Goal: Task Accomplishment & Management: Manage account settings

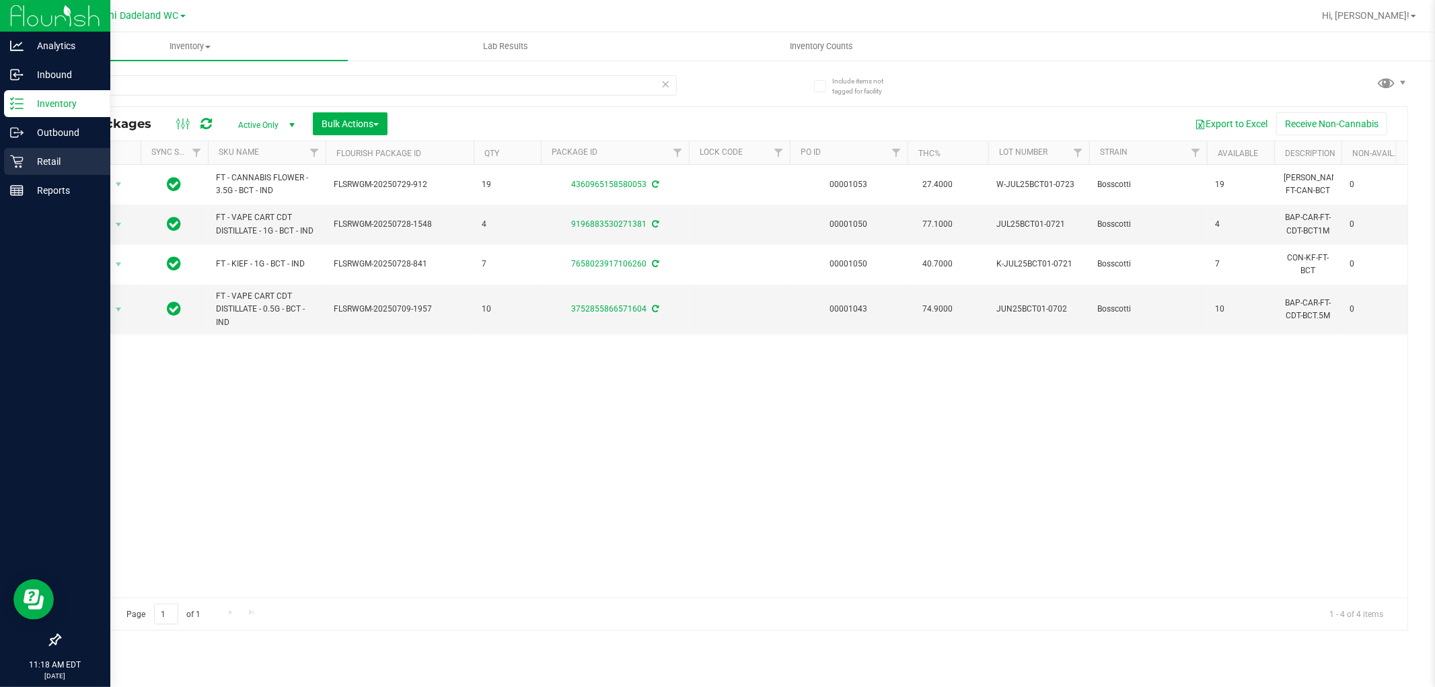
click at [15, 160] on icon at bounding box center [16, 161] width 13 height 13
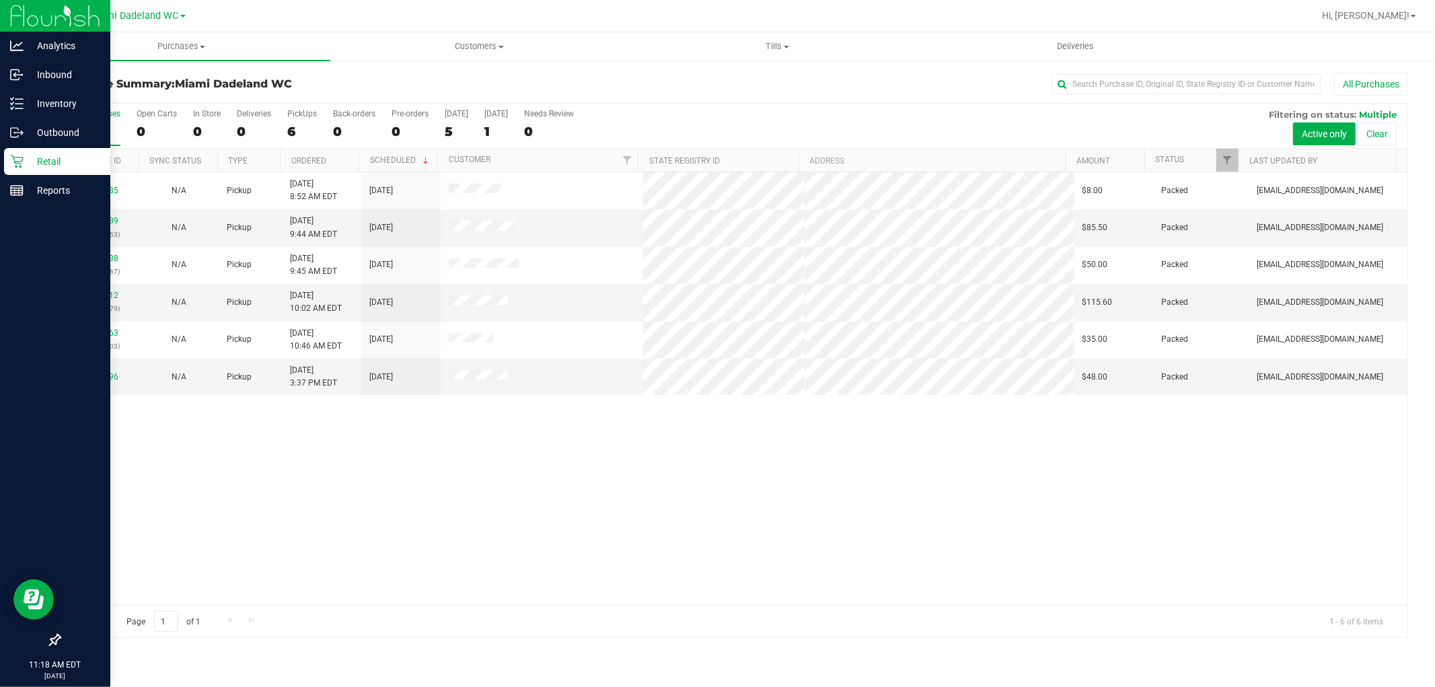
click at [741, 466] on div "11815185 N/A Pickup [DATE] 8:52 AM EDT 8/23/2025 $8.00 Packed [EMAIL_ADDRESS][D…" at bounding box center [734, 388] width 1348 height 433
click at [83, 105] on p "Inventory" at bounding box center [64, 104] width 81 height 16
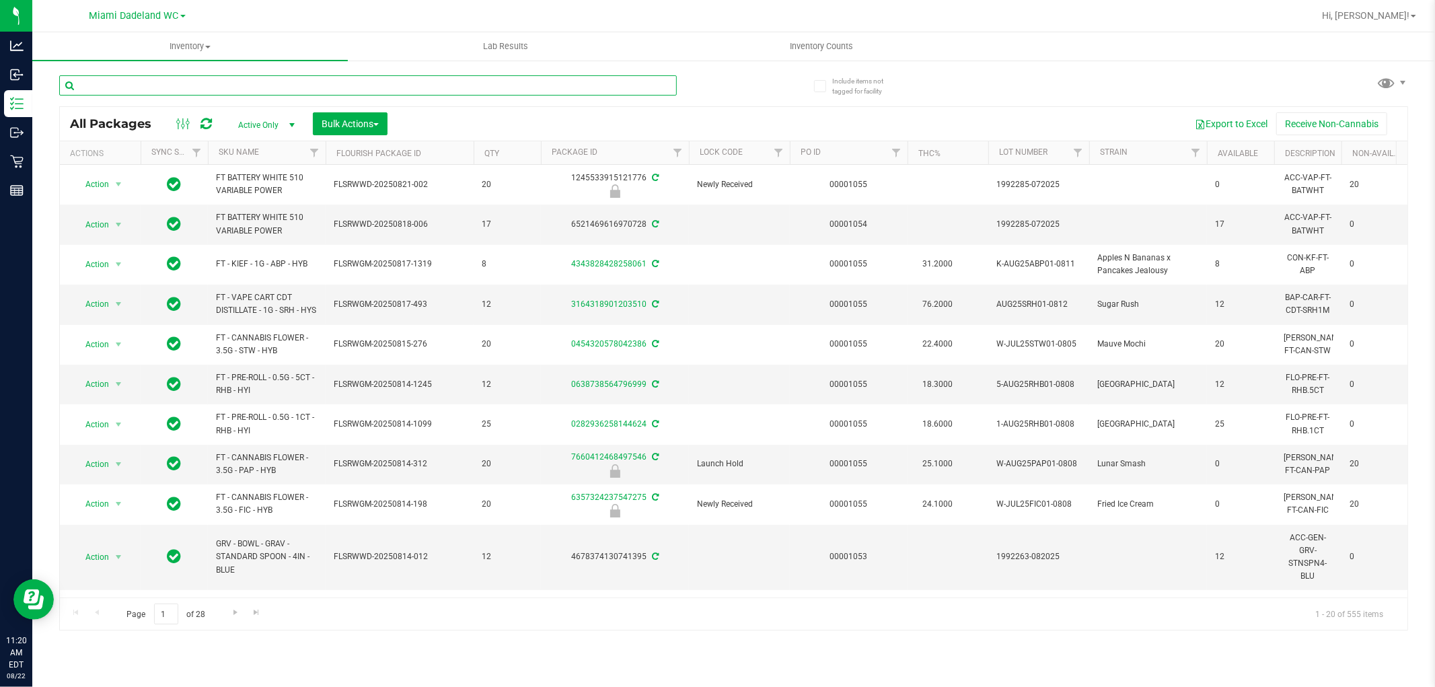
click at [636, 89] on input "text" at bounding box center [368, 85] width 618 height 20
type input "tam"
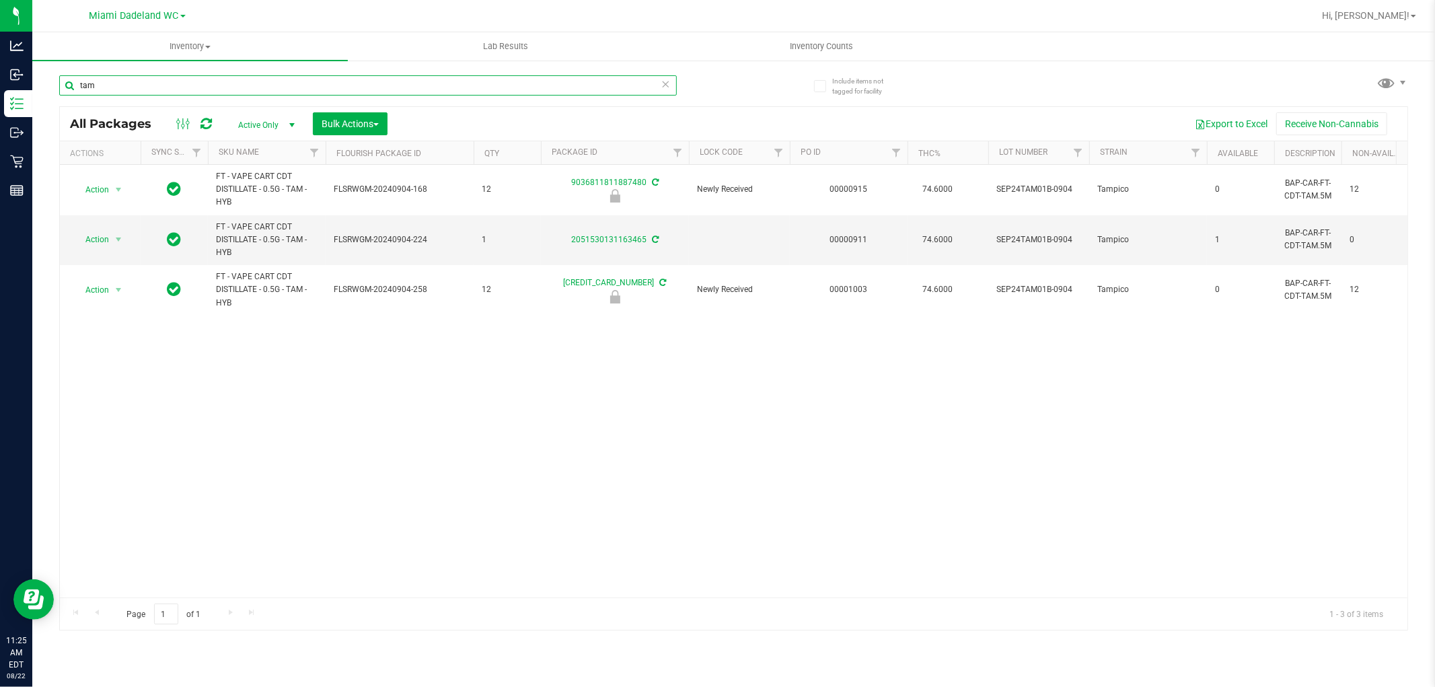
click at [265, 75] on input "tam" at bounding box center [368, 85] width 618 height 20
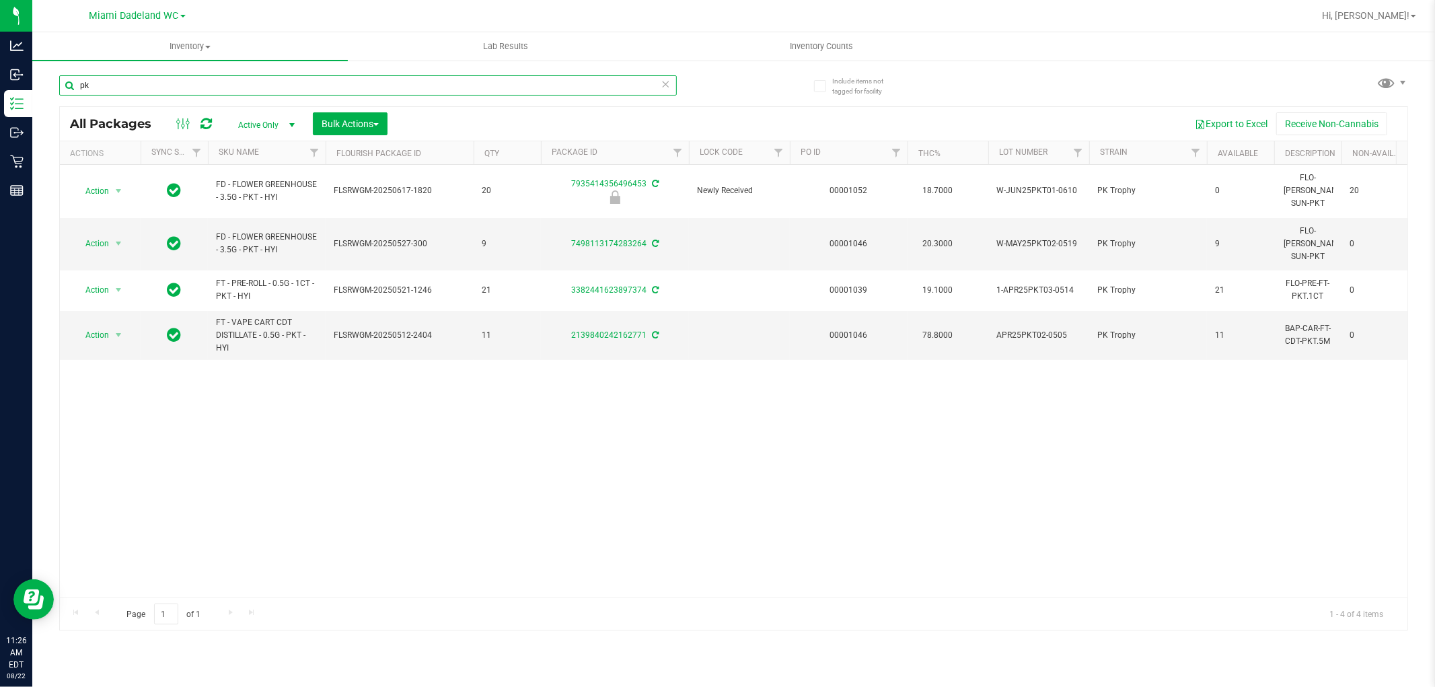
type input "p"
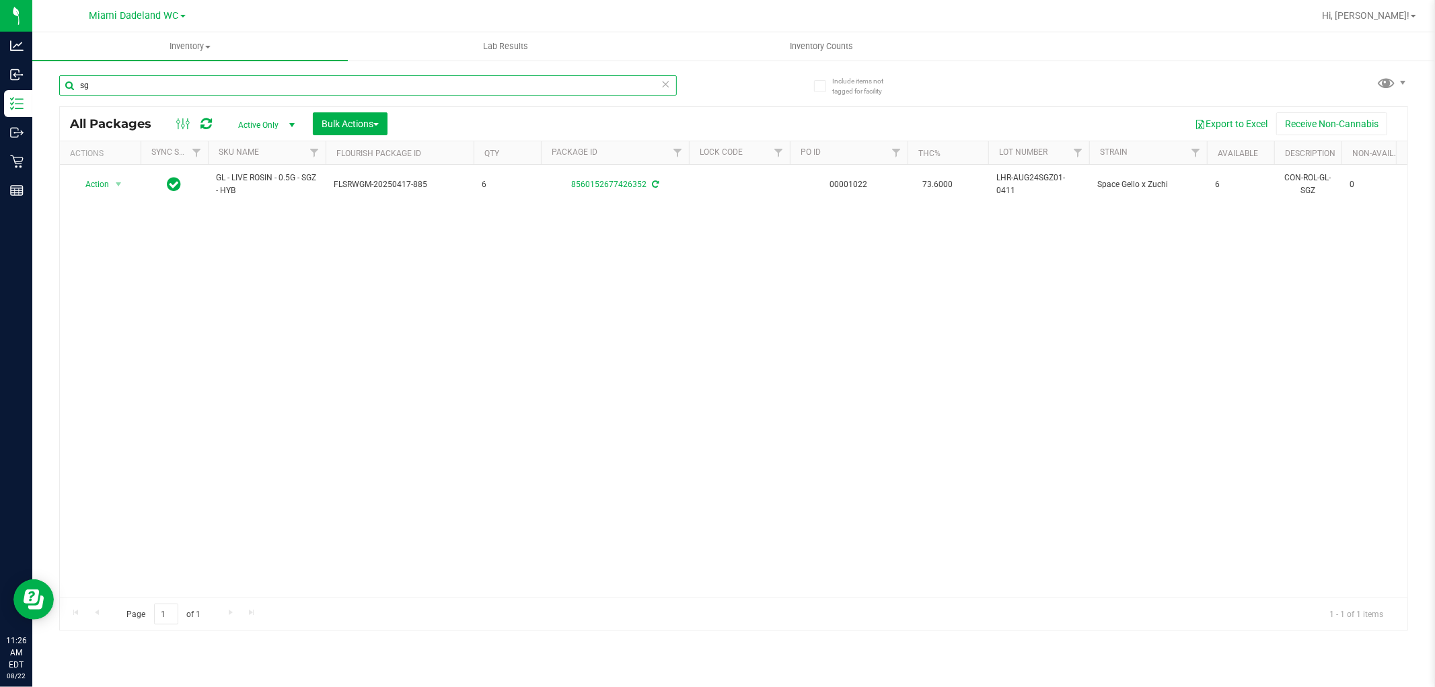
type input "s"
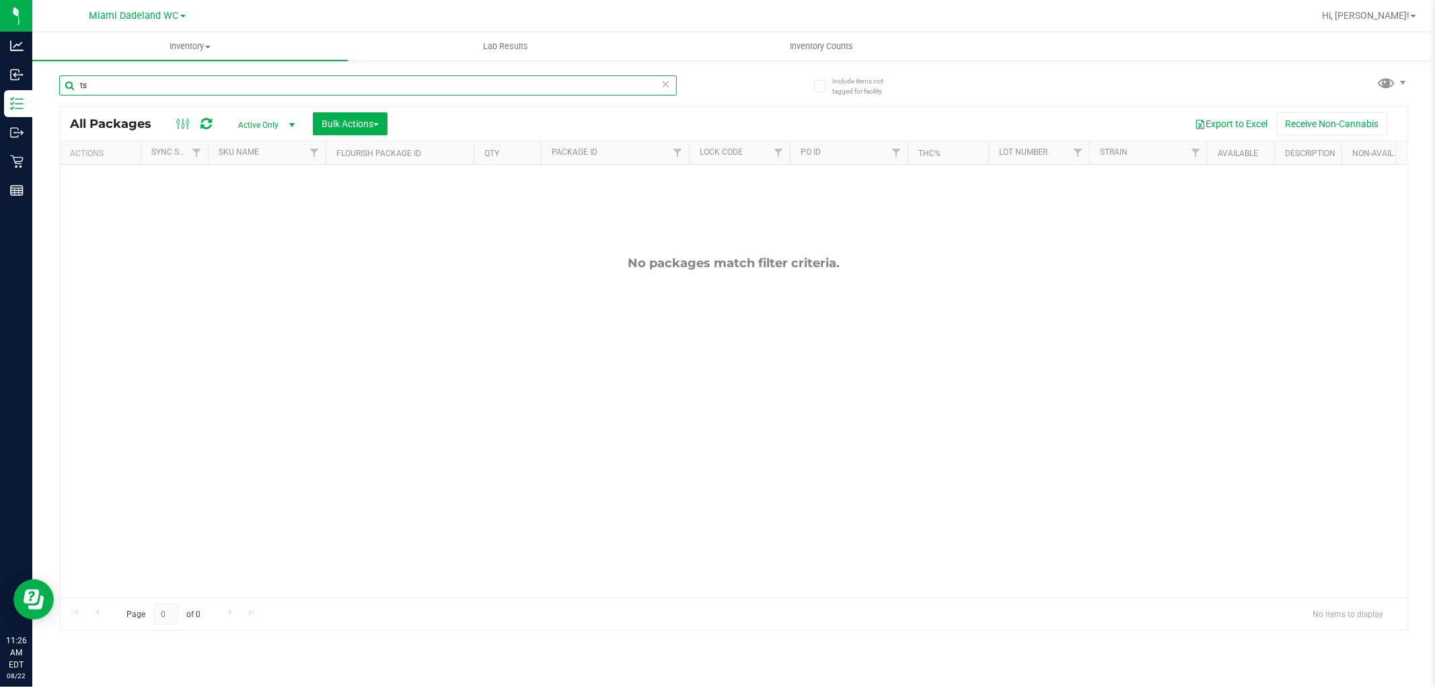
type input "t"
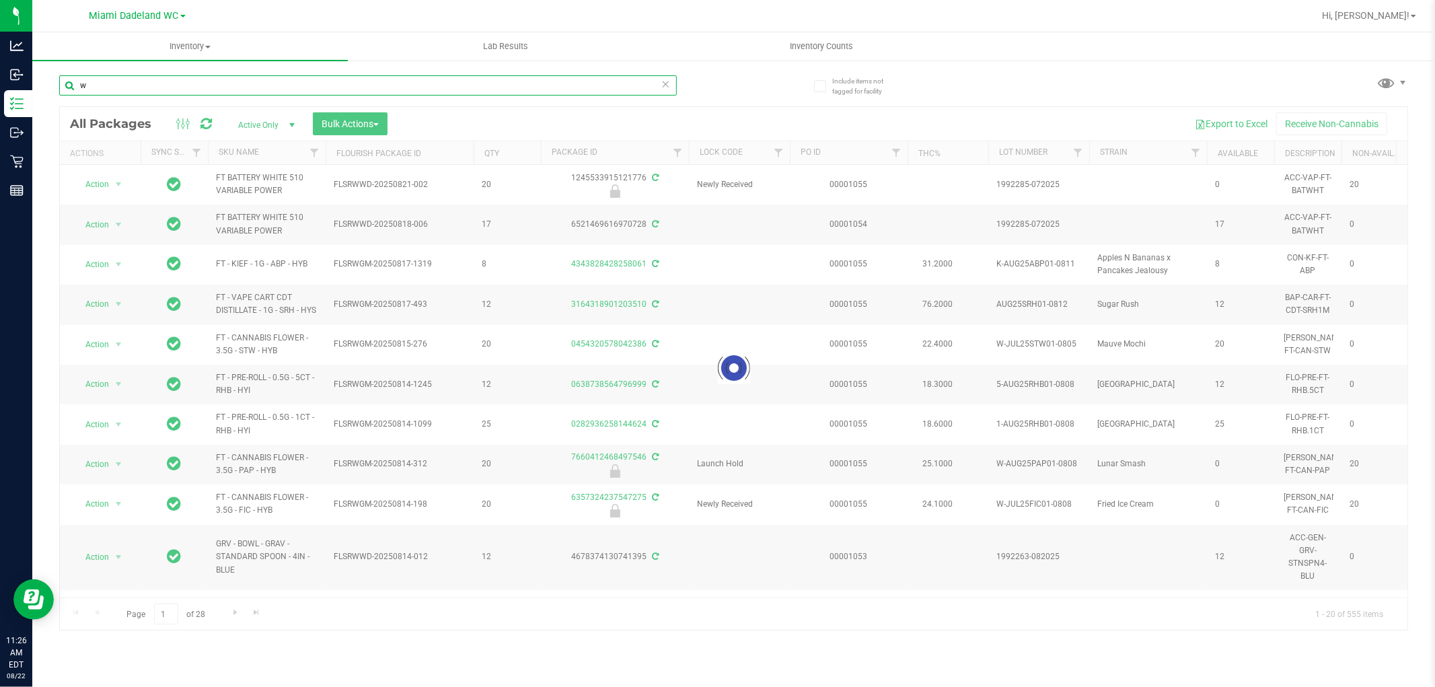
click at [265, 75] on input "w" at bounding box center [368, 85] width 618 height 20
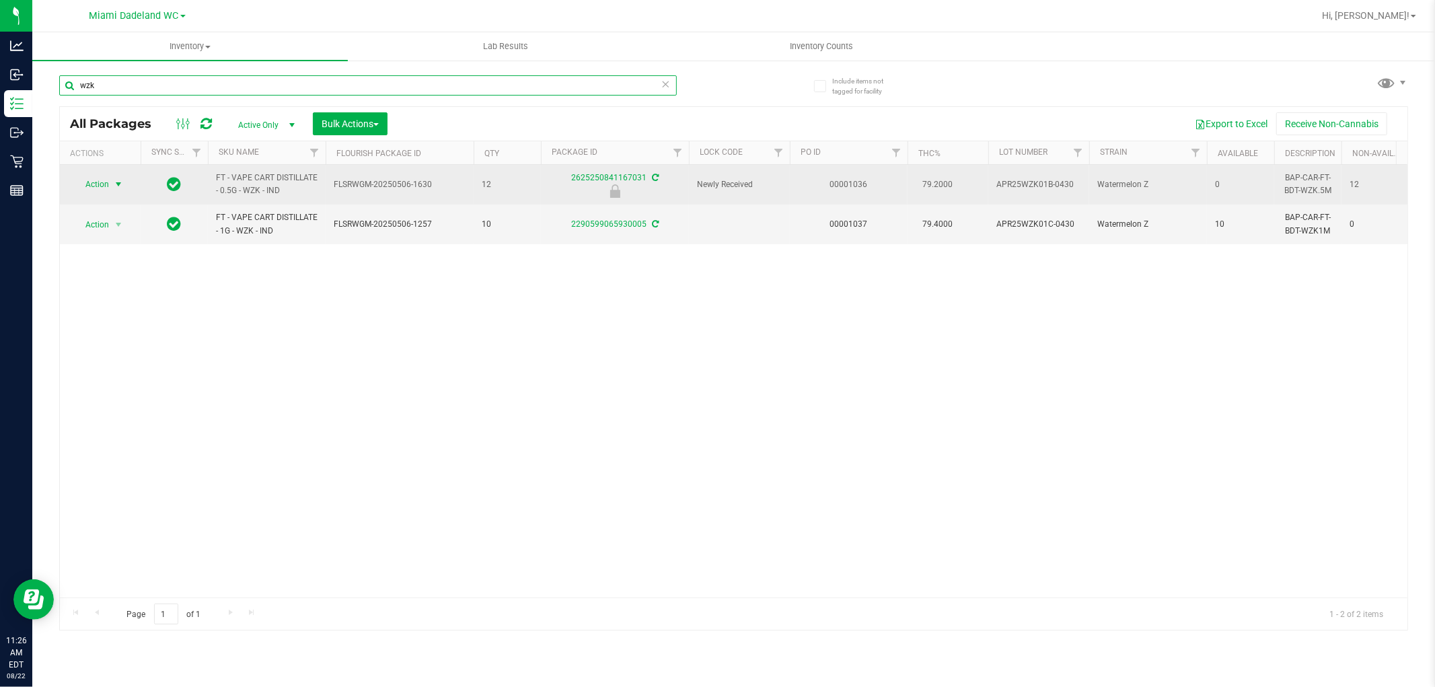
type input "wzk"
click at [121, 180] on span "select" at bounding box center [118, 184] width 11 height 11
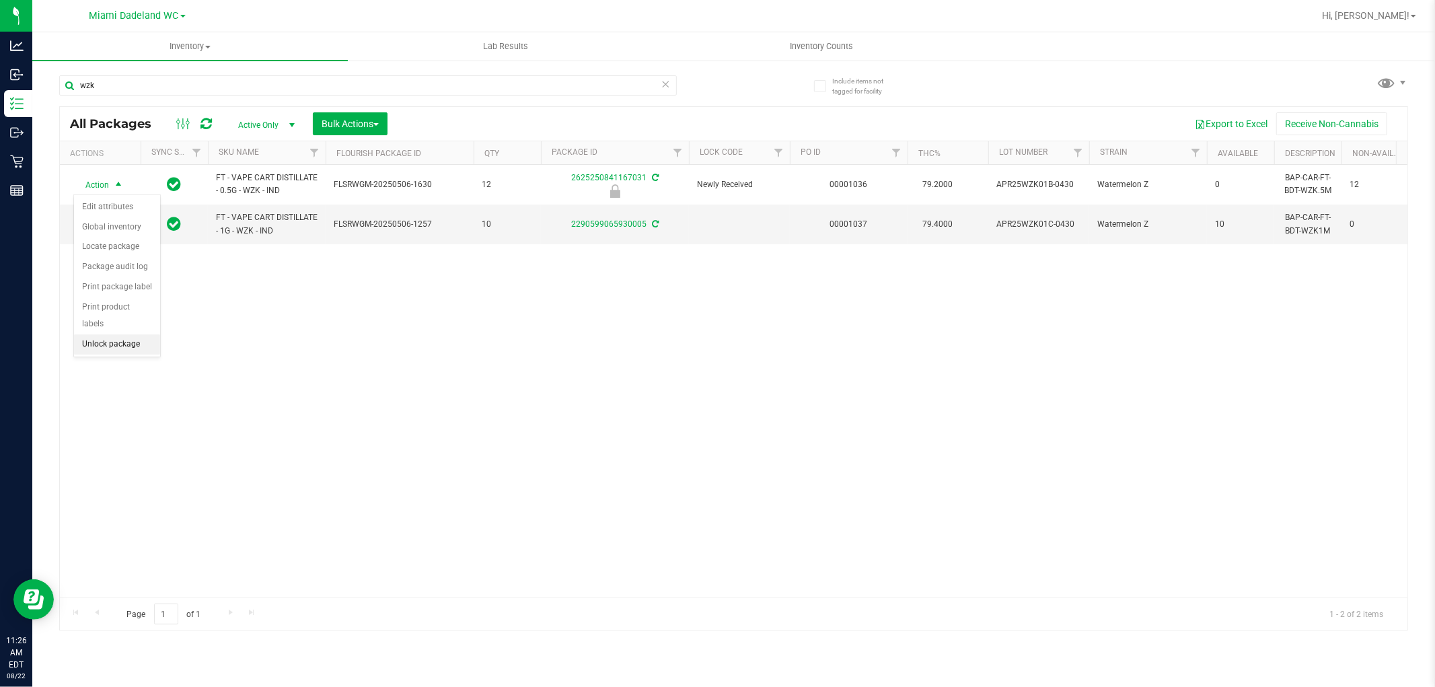
click at [138, 344] on li "Unlock package" at bounding box center [117, 344] width 86 height 20
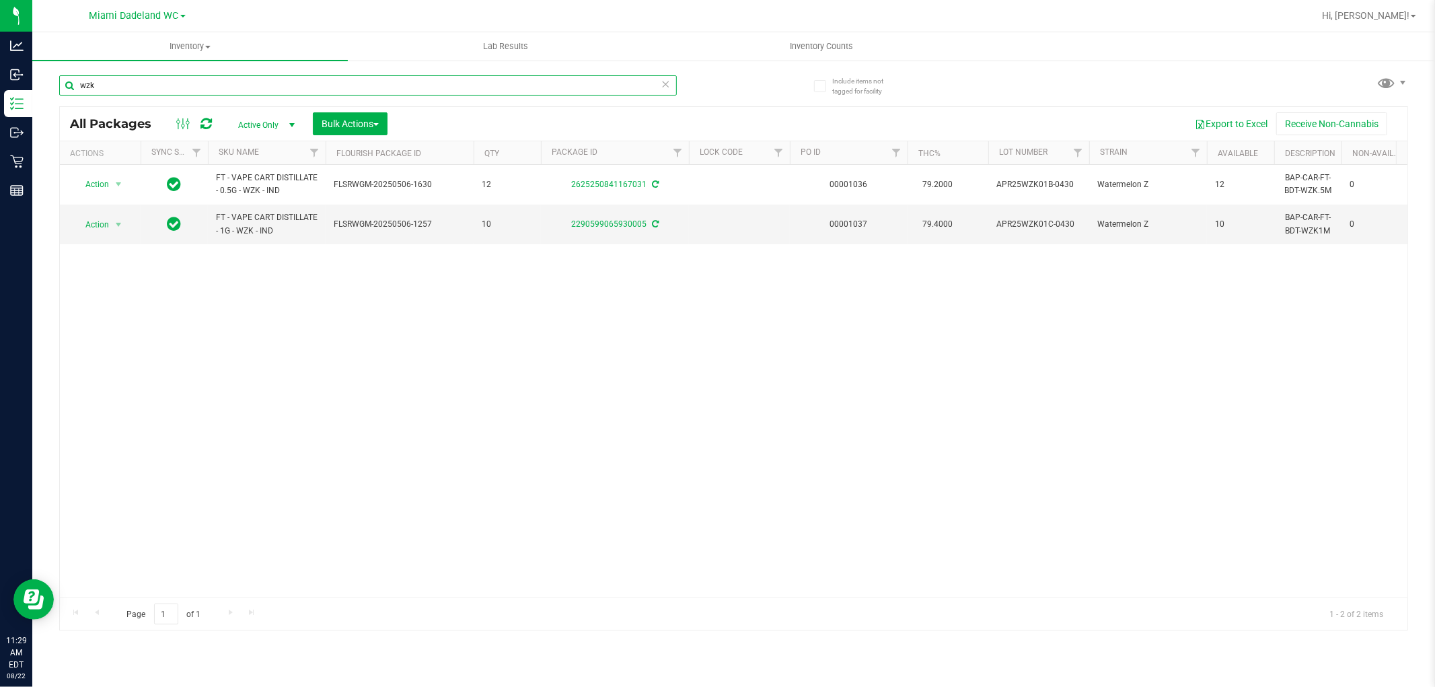
click at [297, 85] on input "wzk" at bounding box center [368, 85] width 618 height 20
type input "2625250841167031"
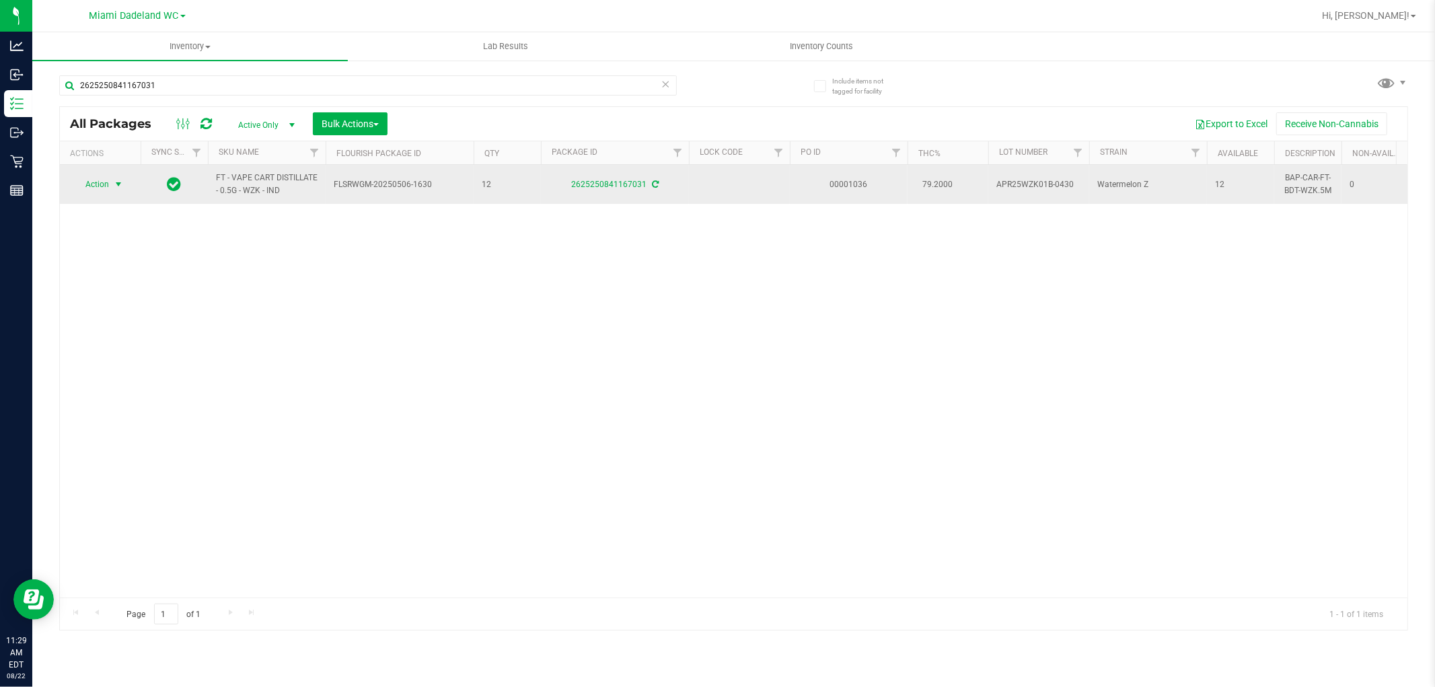
click at [108, 182] on span "Action" at bounding box center [91, 184] width 36 height 19
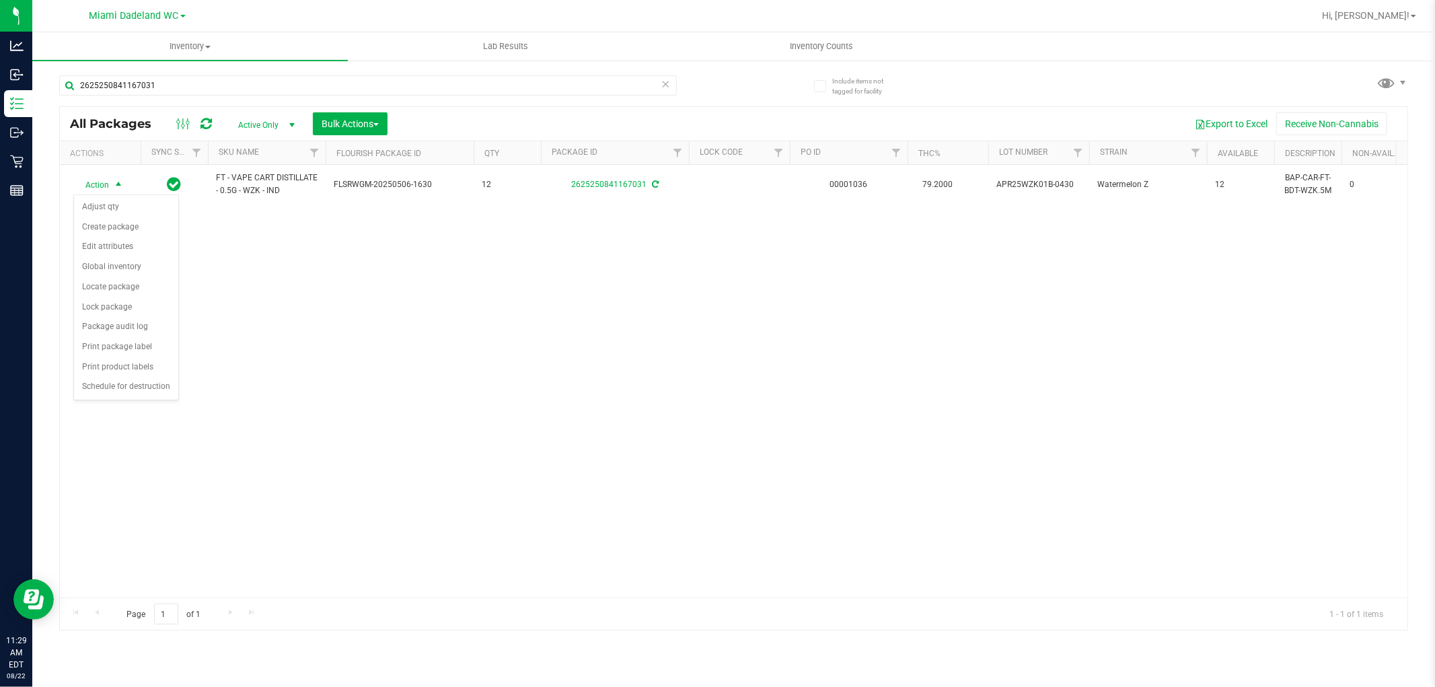
click at [419, 303] on div "Action Action Adjust qty Create package Edit attributes Global inventory Locate…" at bounding box center [734, 381] width 1348 height 433
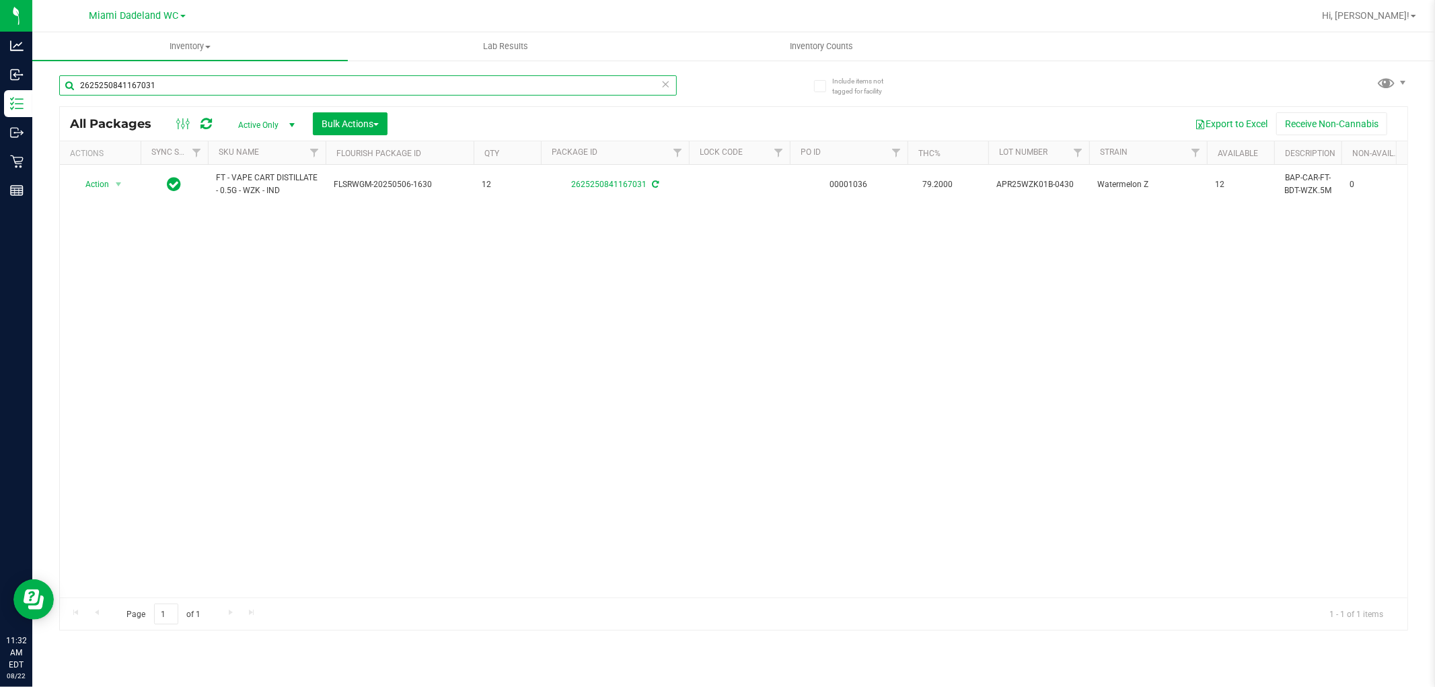
click at [436, 86] on input "2625250841167031" at bounding box center [368, 85] width 618 height 20
type input "a"
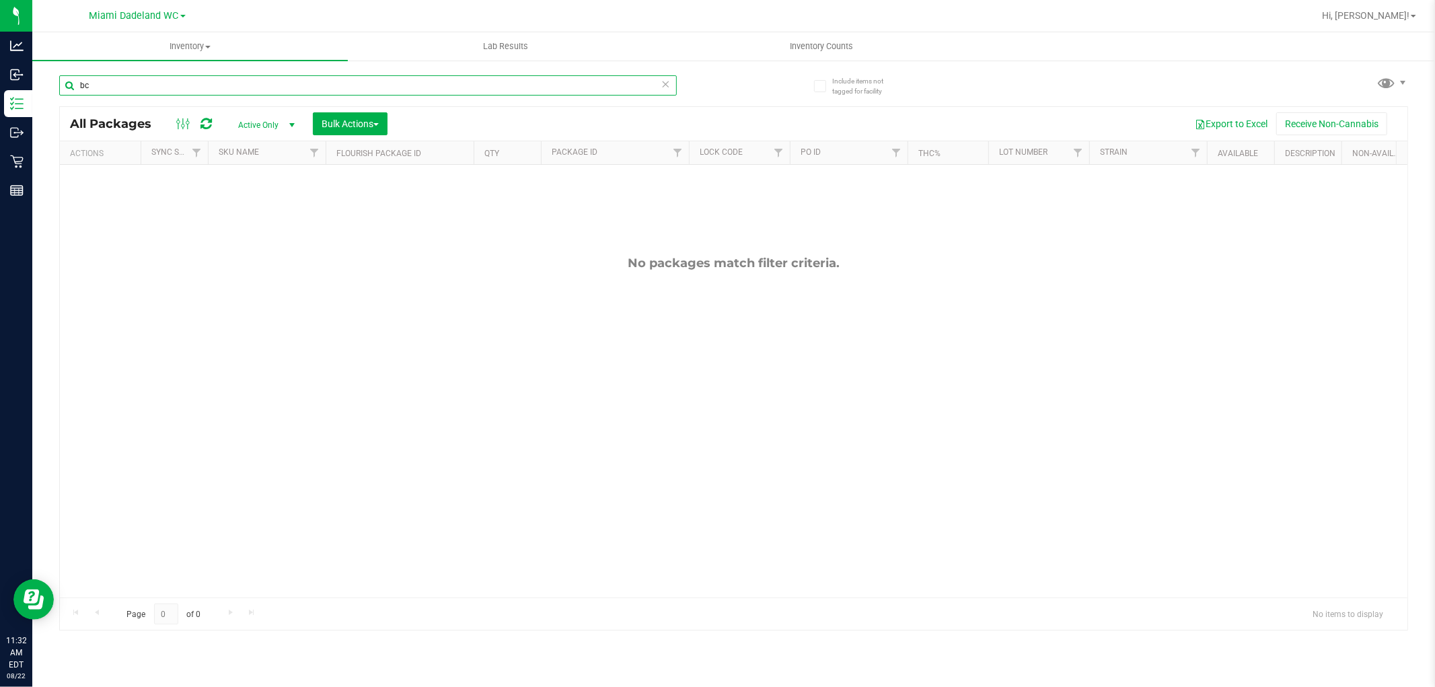
type input "b"
click at [143, 85] on input "cbc" at bounding box center [368, 85] width 618 height 20
type input "c"
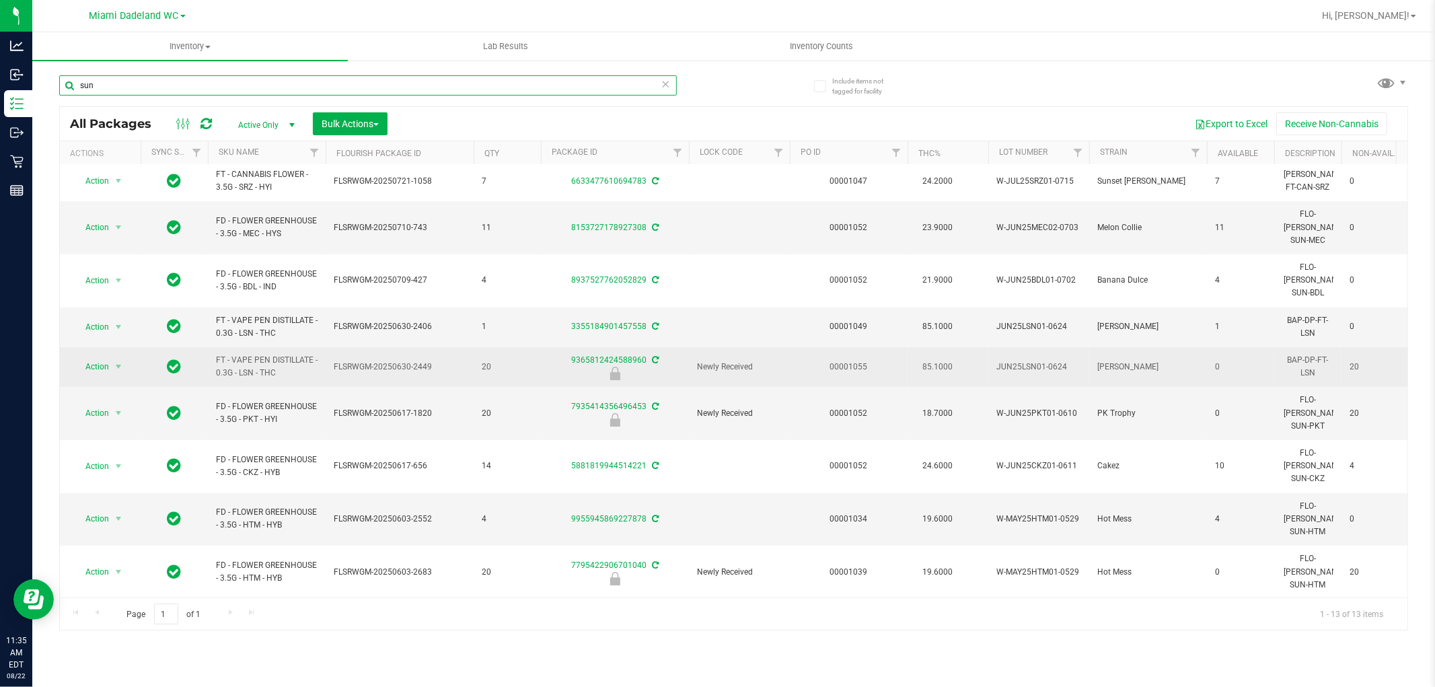
scroll to position [98, 0]
type input "sun"
click at [312, 346] on td "FT - VAPE PEN DISTILLATE - 0.3G - LSN - THC" at bounding box center [267, 366] width 118 height 40
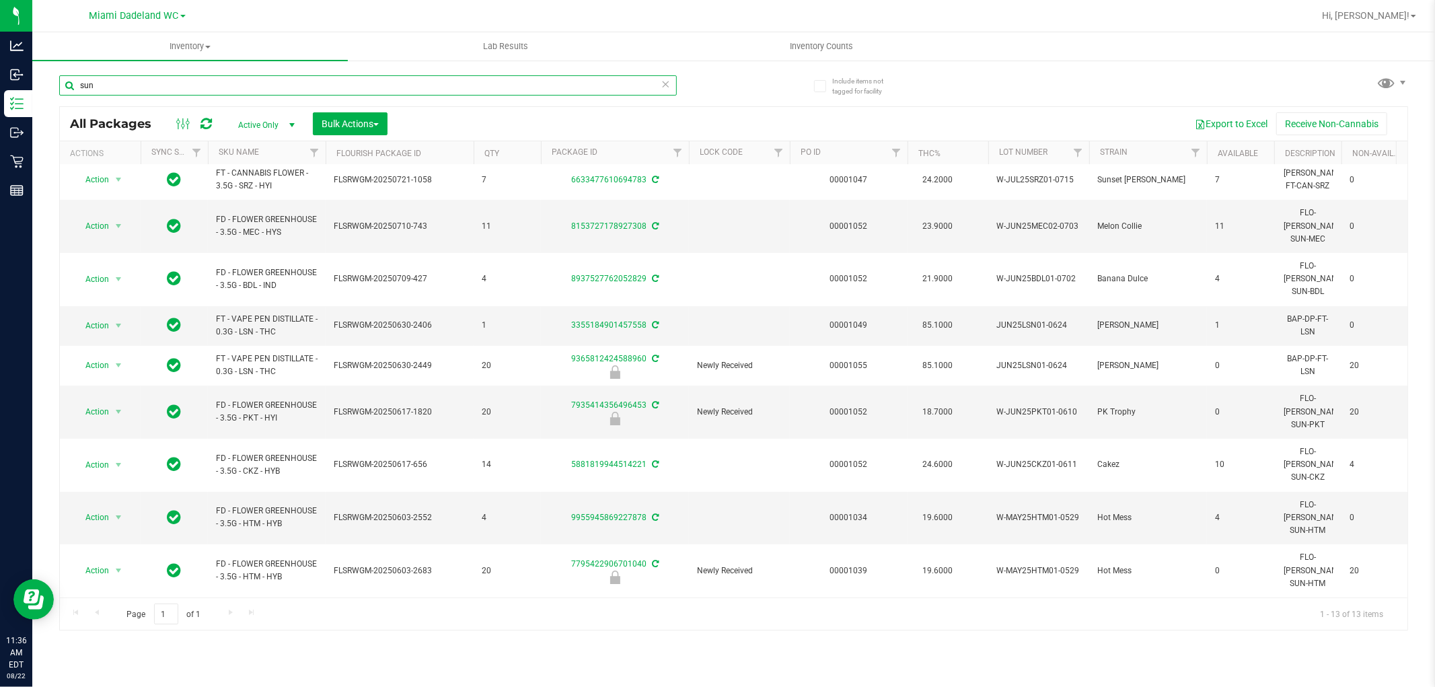
click at [190, 91] on input "sun" at bounding box center [368, 85] width 618 height 20
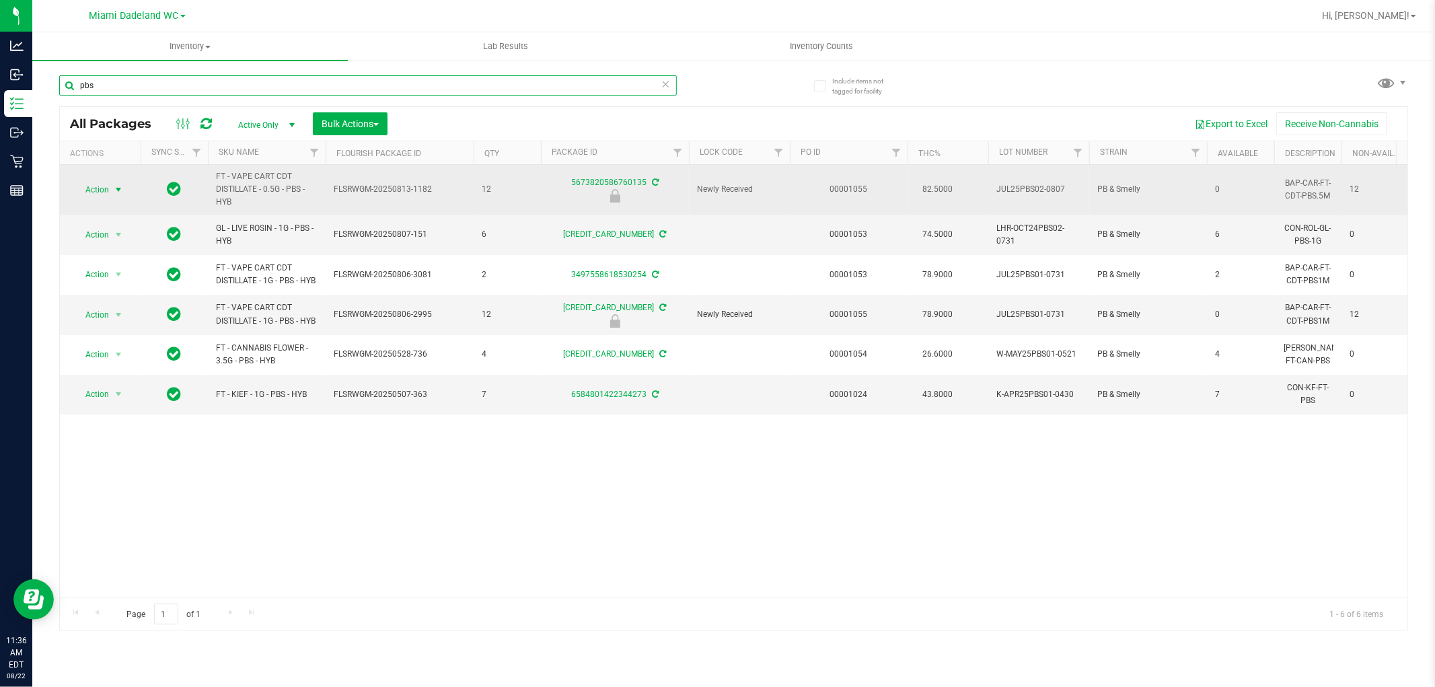
type input "pbs"
click at [105, 184] on span "Action" at bounding box center [91, 189] width 36 height 19
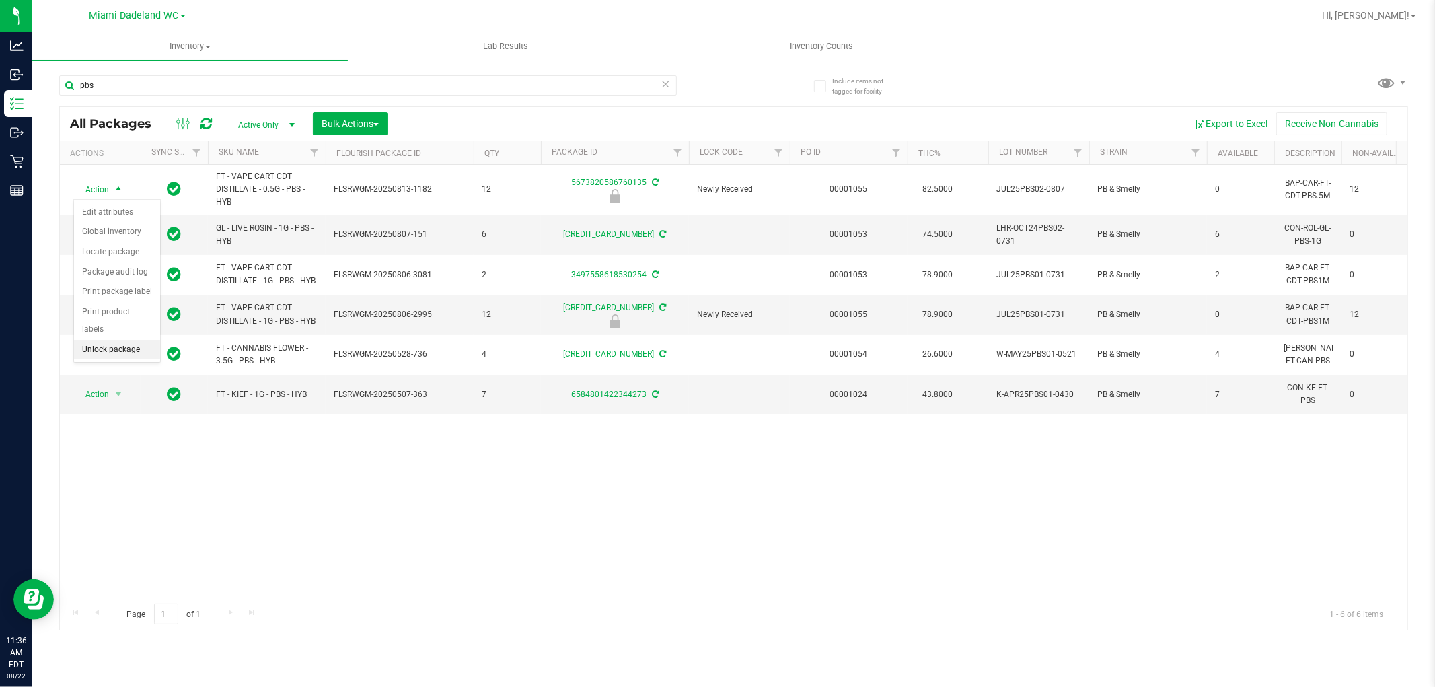
click at [113, 351] on li "Unlock package" at bounding box center [117, 350] width 86 height 20
click at [641, 550] on div "Action Action Adjust qty Create package Edit attributes Global inventory Locate…" at bounding box center [734, 381] width 1348 height 433
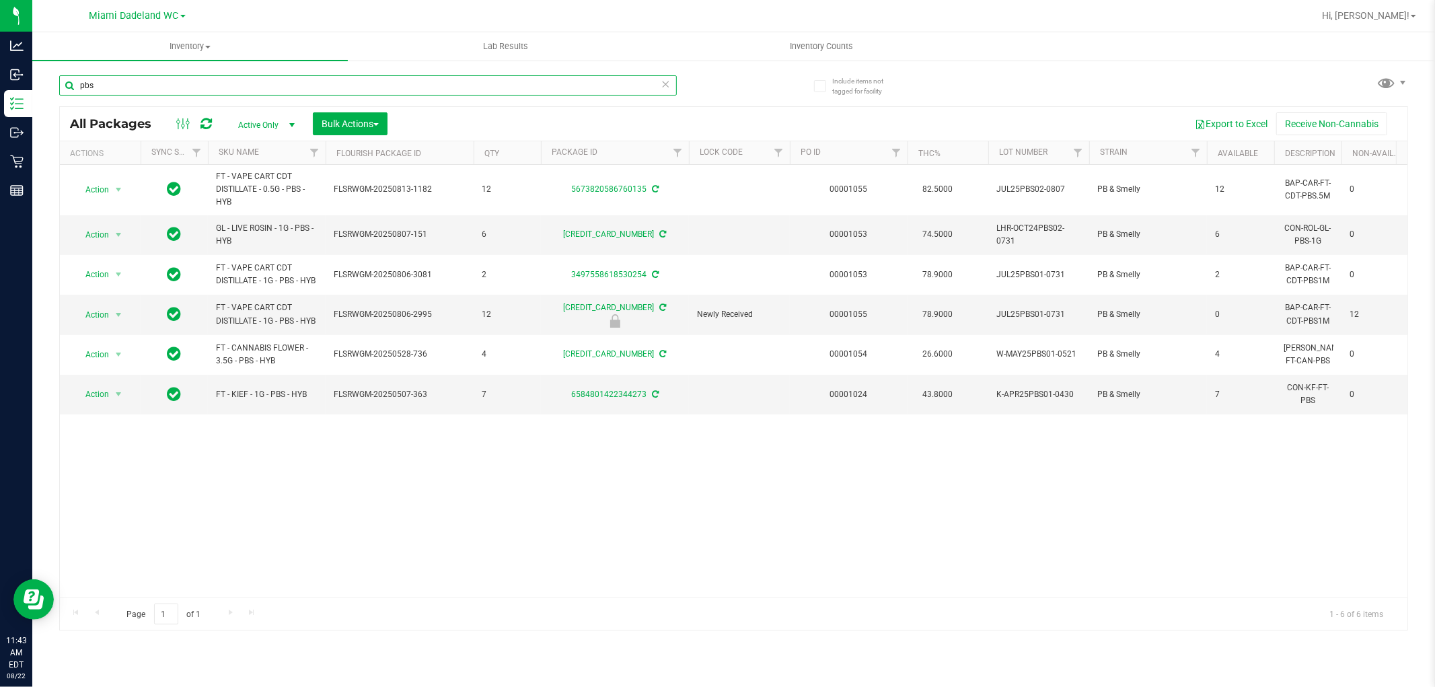
click at [192, 77] on input "pbs" at bounding box center [368, 85] width 618 height 20
type input "="
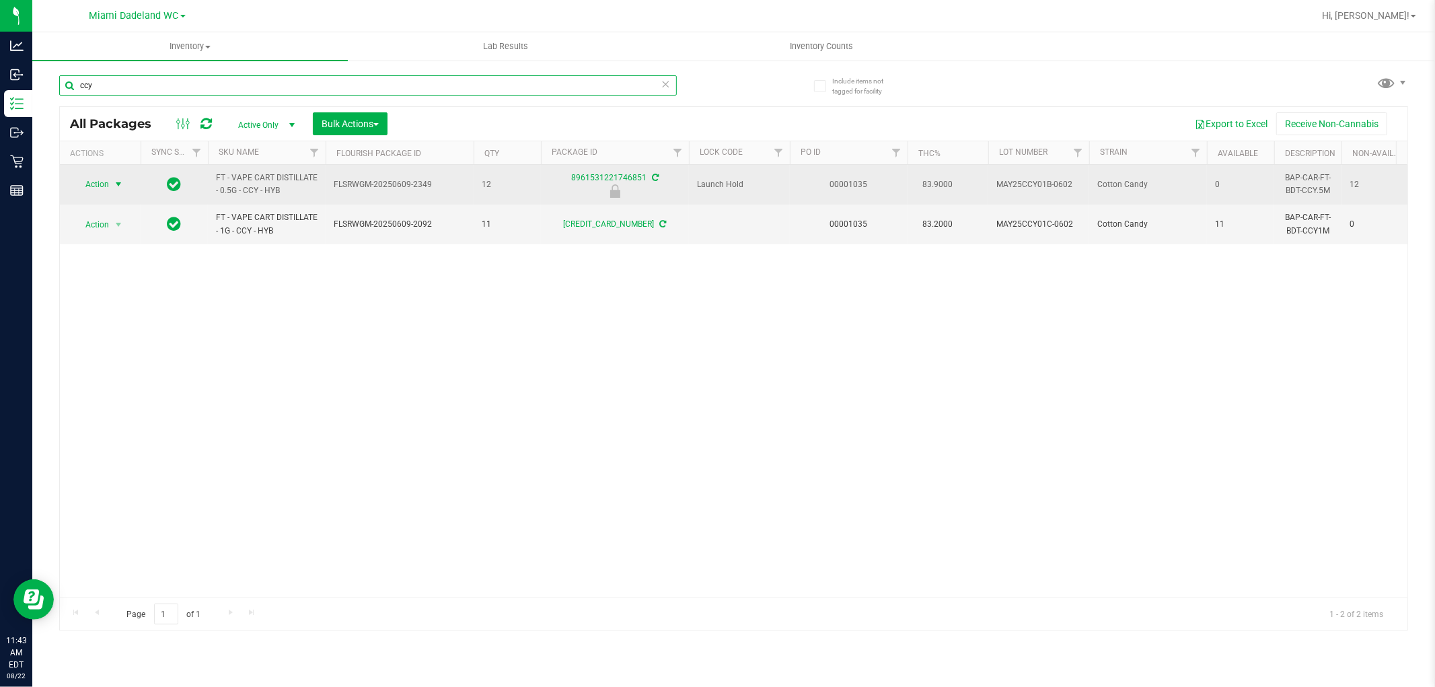
type input "ccy"
click at [104, 182] on span "Action" at bounding box center [91, 184] width 36 height 19
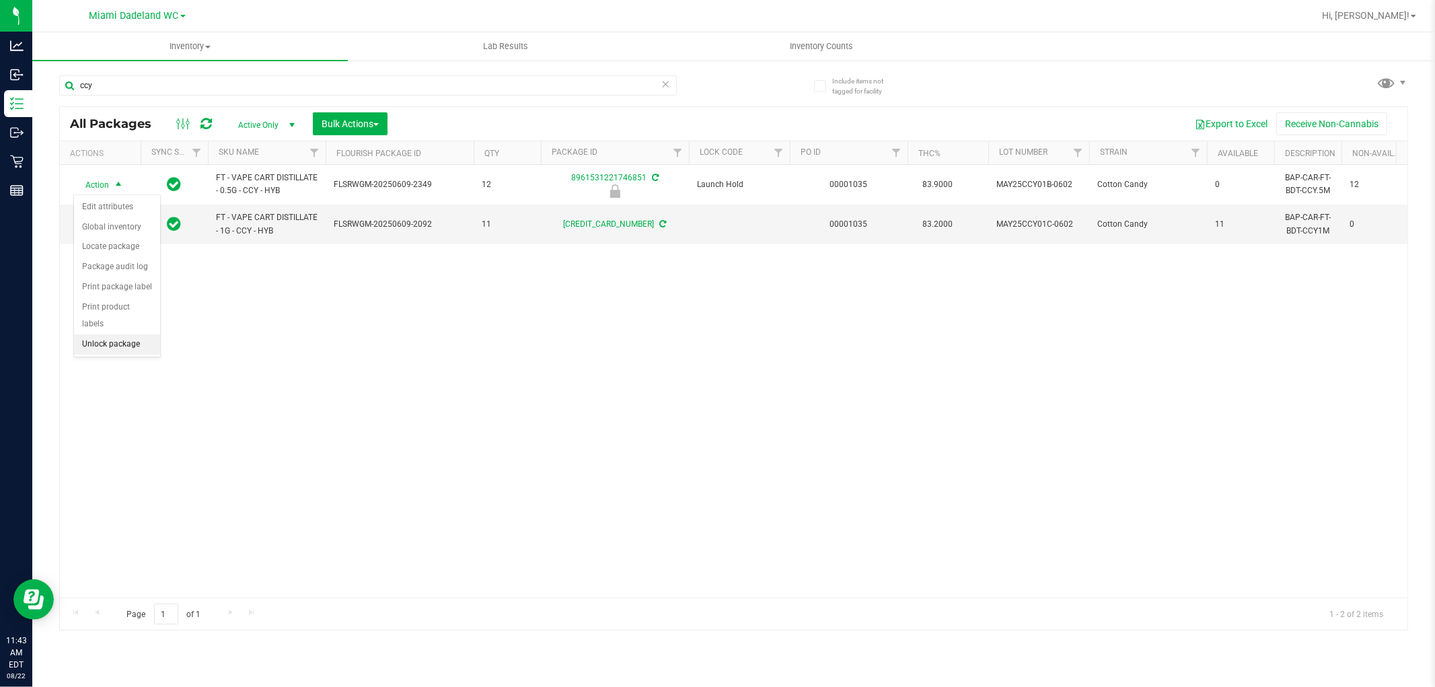
click at [124, 345] on li "Unlock package" at bounding box center [117, 344] width 86 height 20
click at [871, 500] on div "Action Action Adjust qty Create package Edit attributes Global inventory Locate…" at bounding box center [734, 381] width 1348 height 433
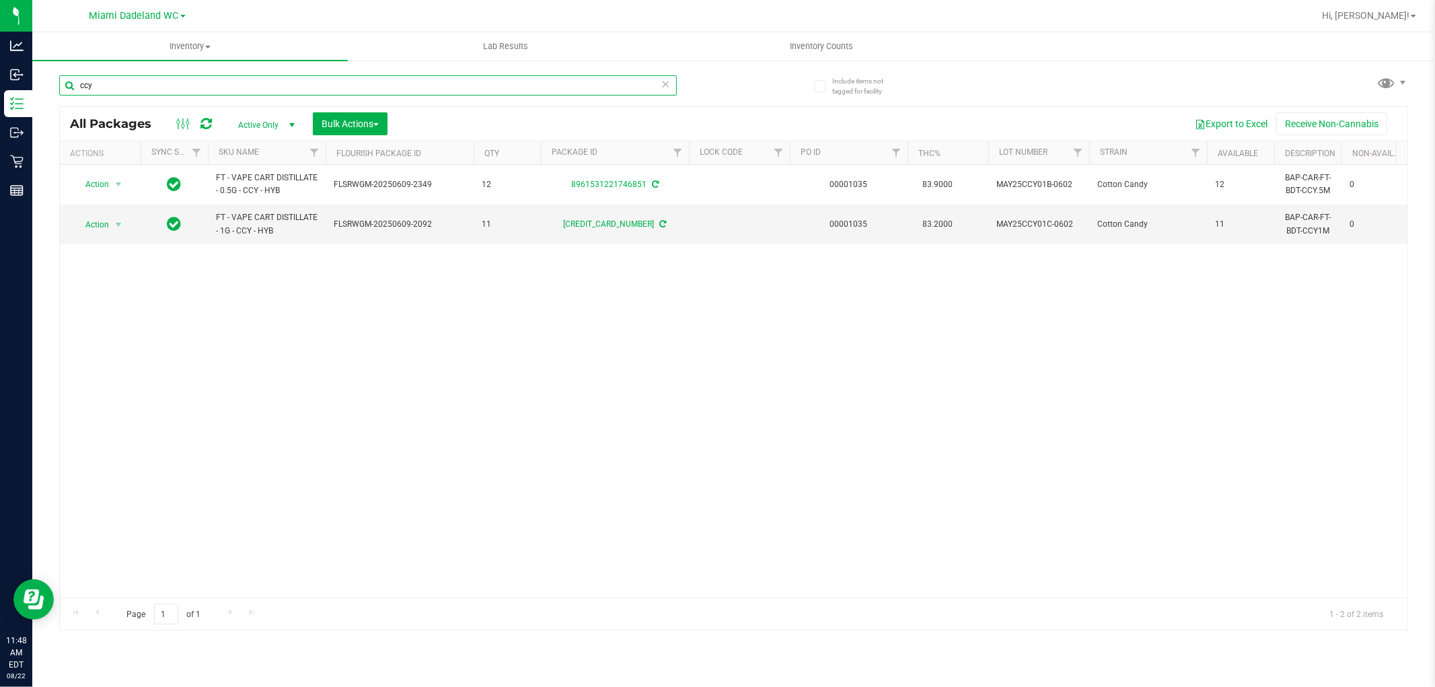
click at [165, 84] on input "ccy" at bounding box center [368, 85] width 618 height 20
paste input "W-APR25FIC02-0514"
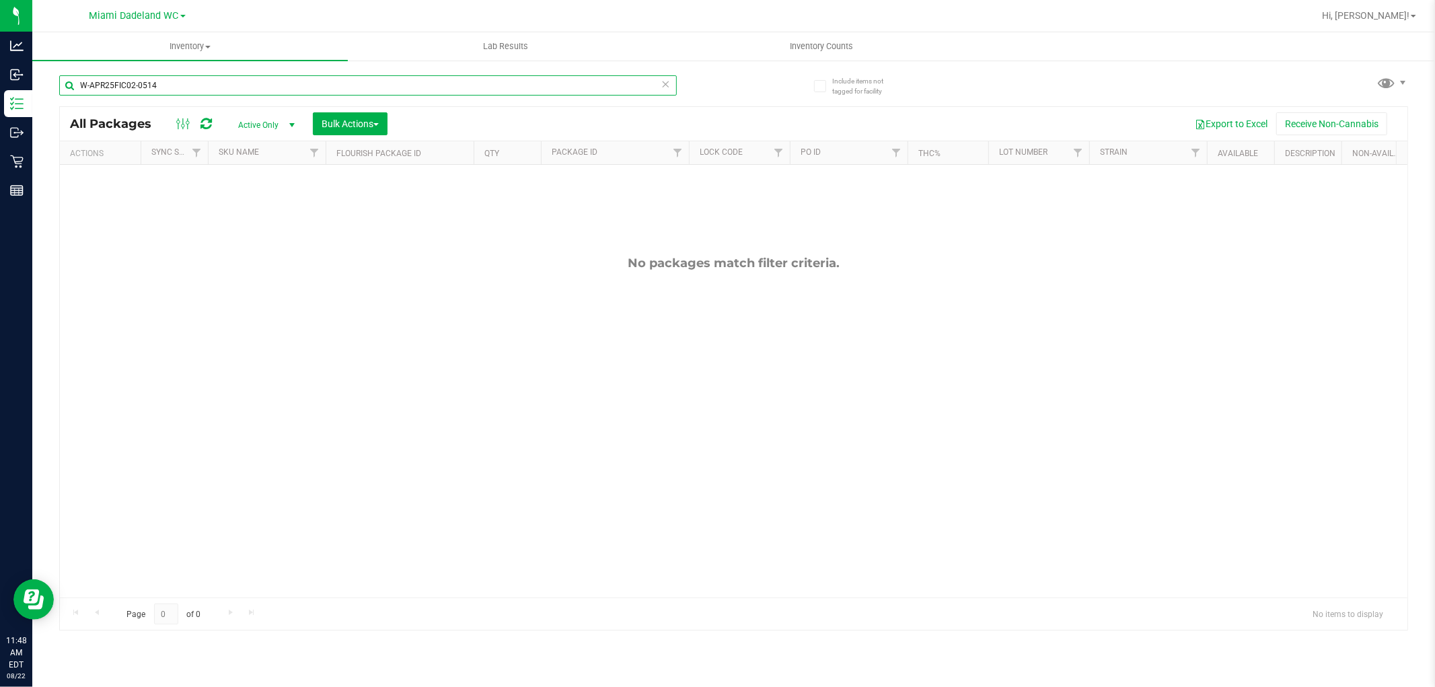
type input "W-APR25FIC02-0514"
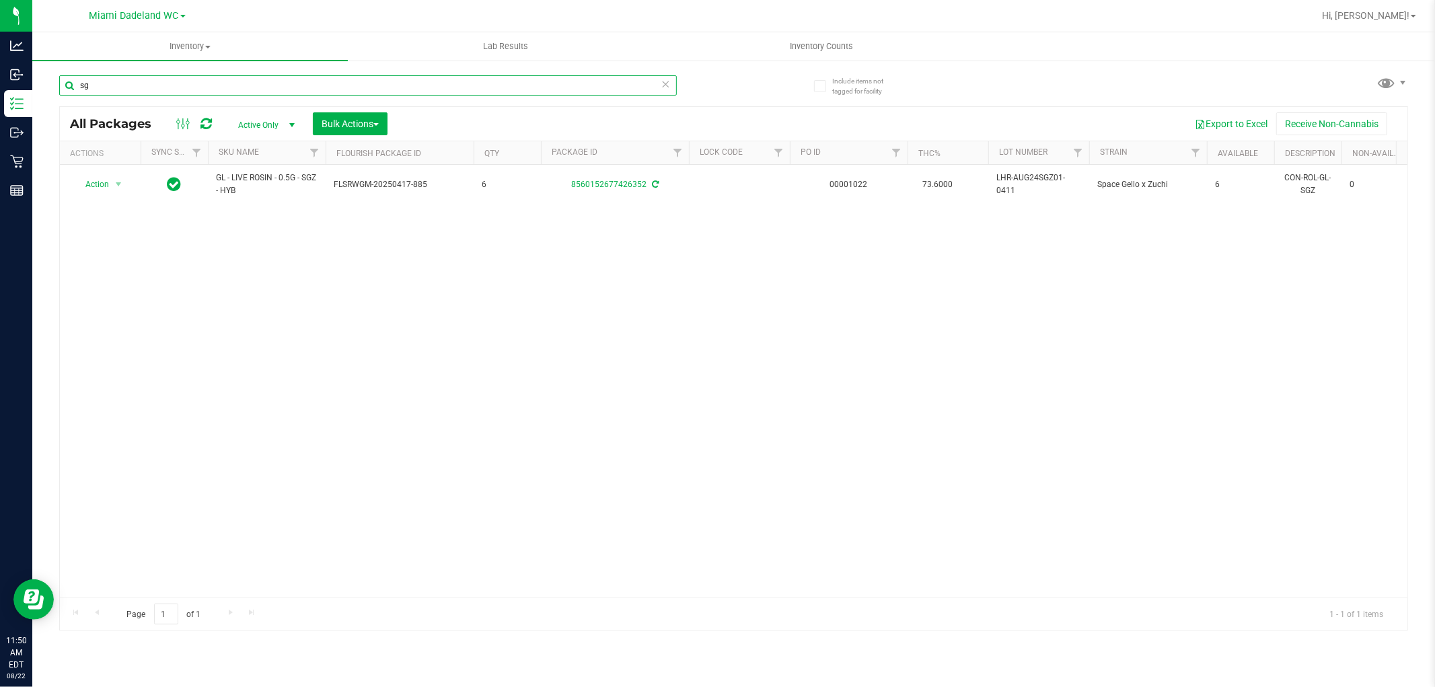
type input "s"
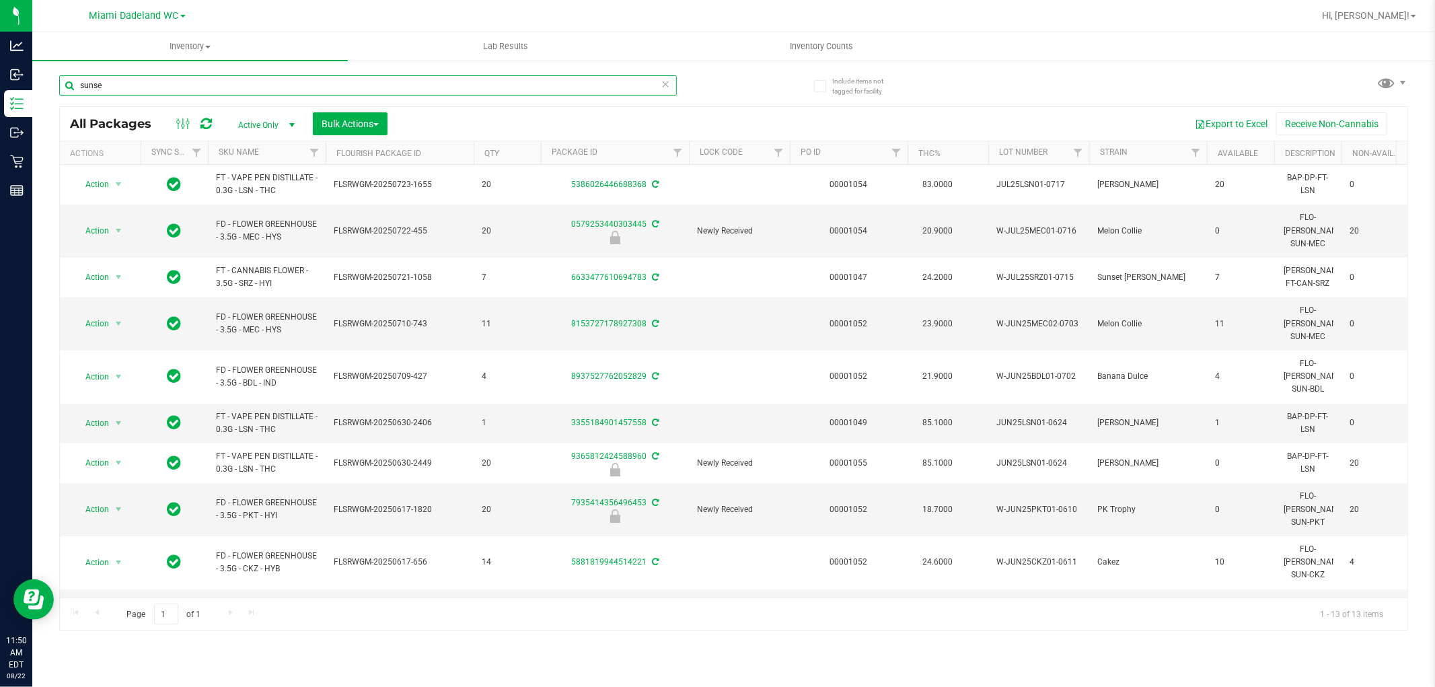
type input "sunset"
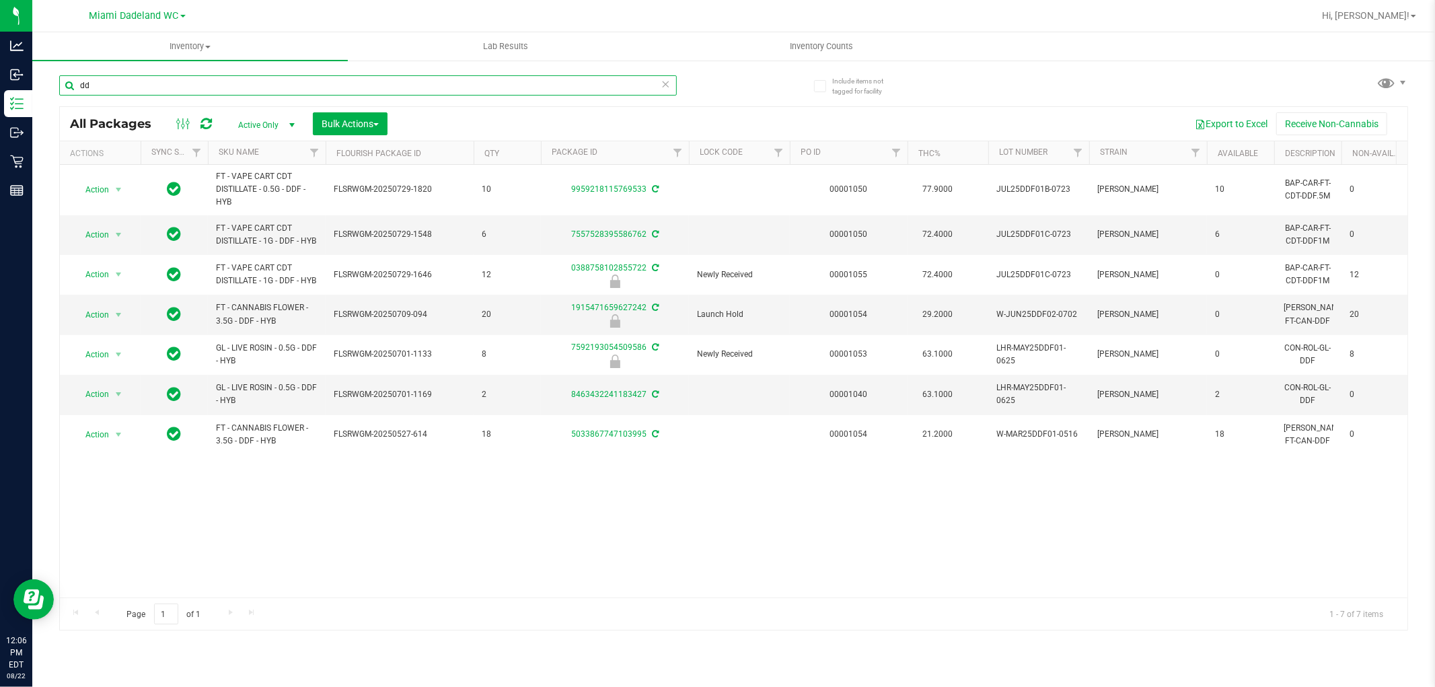
type input "d"
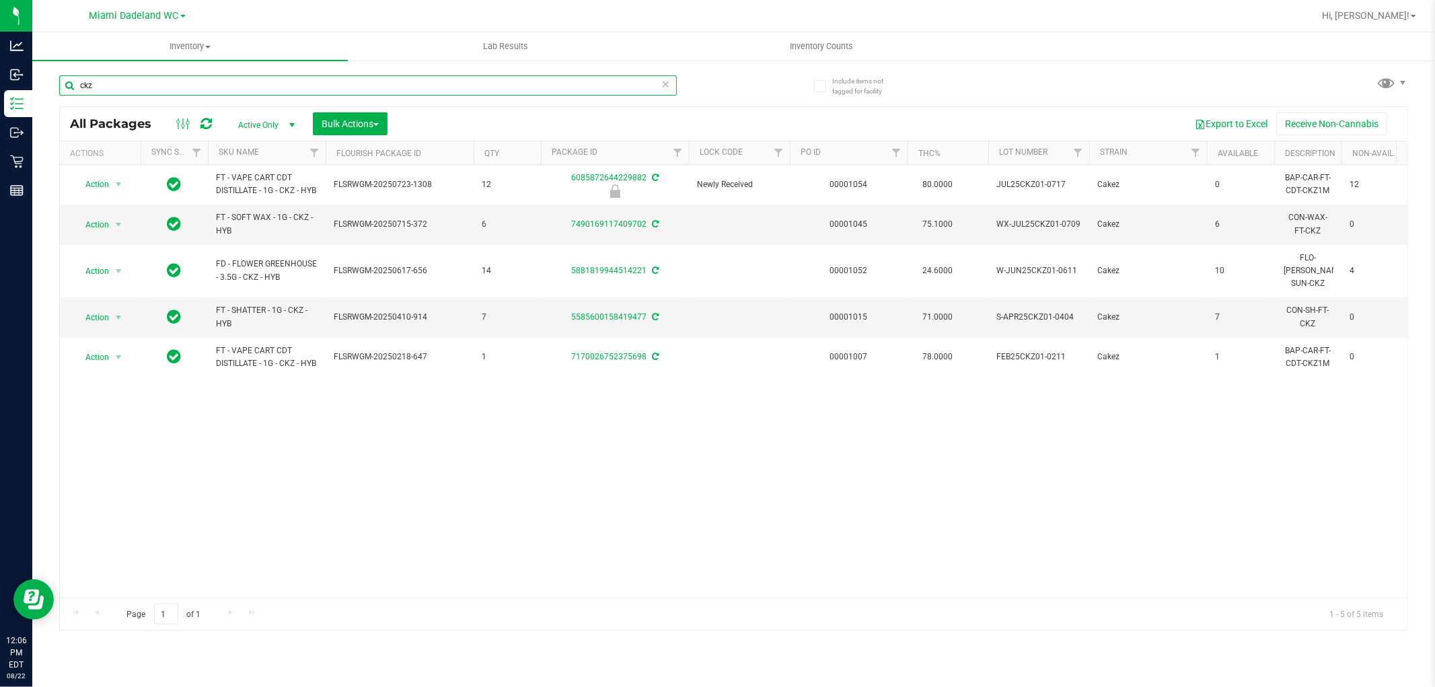
type input "ckz"
click at [398, 454] on div "Action Action Edit attributes Global inventory Locate package Package audit log…" at bounding box center [734, 381] width 1348 height 433
click at [351, 89] on input "ckz" at bounding box center [368, 85] width 618 height 20
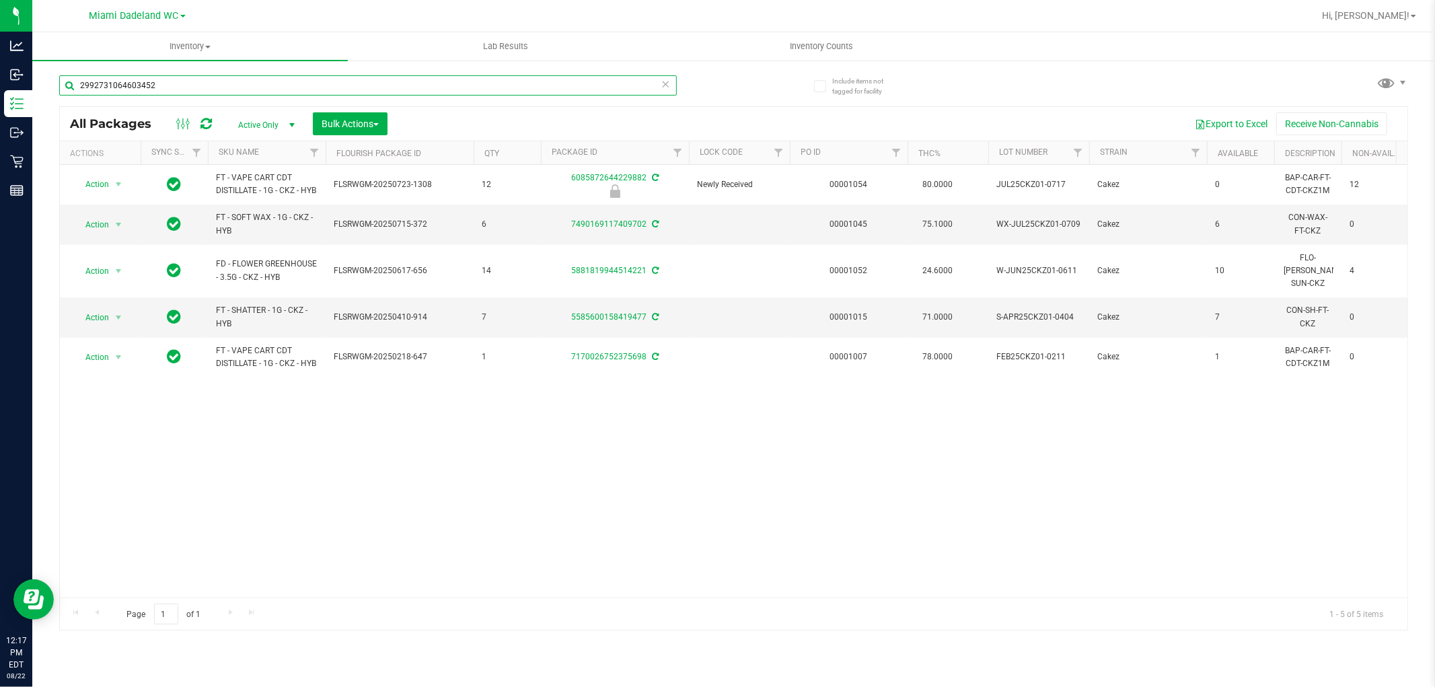
type input "2992731064603452"
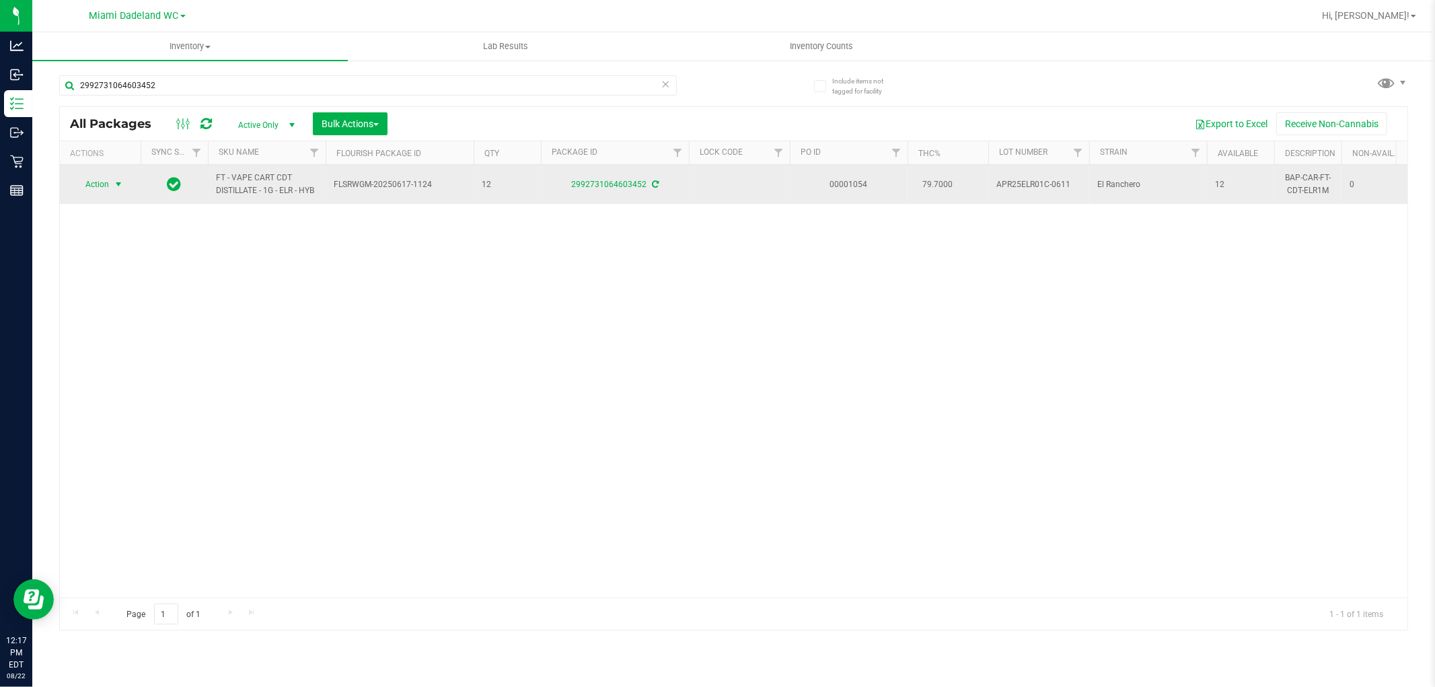
click at [98, 186] on span "Action" at bounding box center [91, 184] width 36 height 19
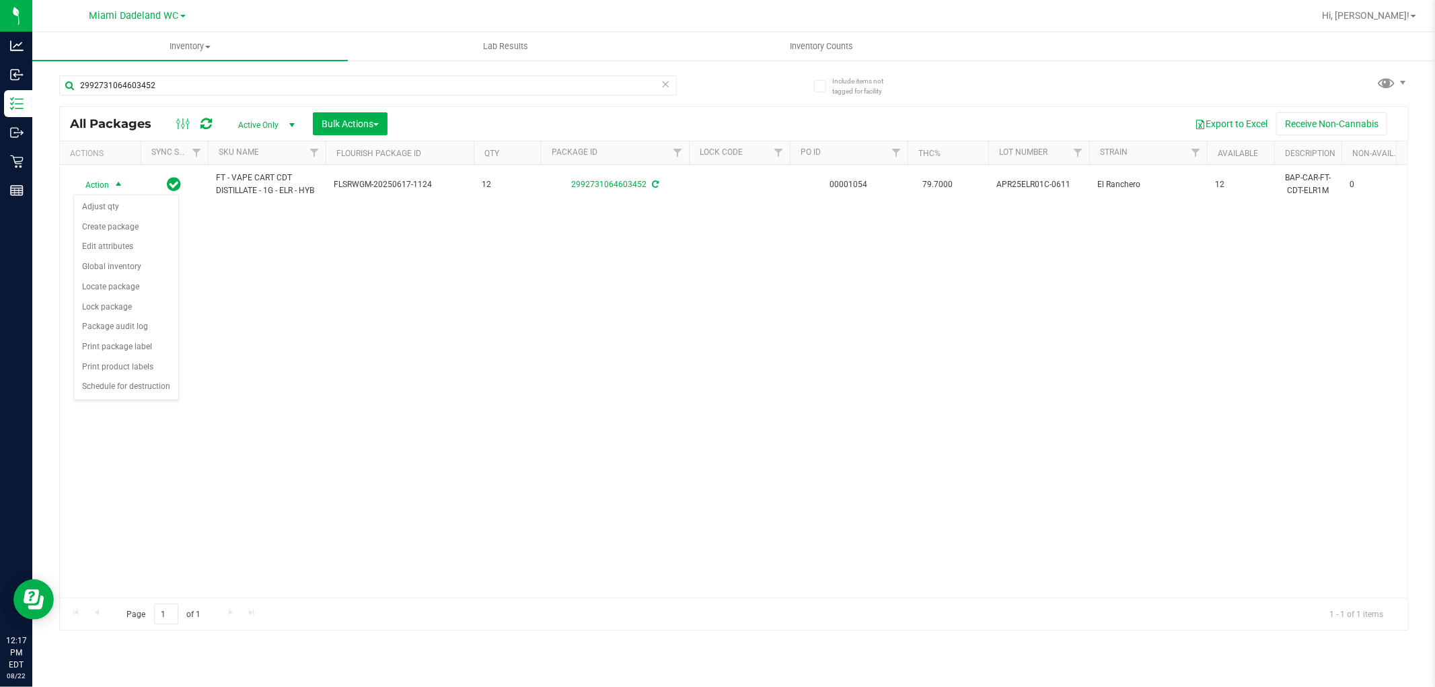
click at [688, 312] on div "Action Action Adjust qty Create package Edit attributes Global inventory Locate…" at bounding box center [734, 381] width 1348 height 433
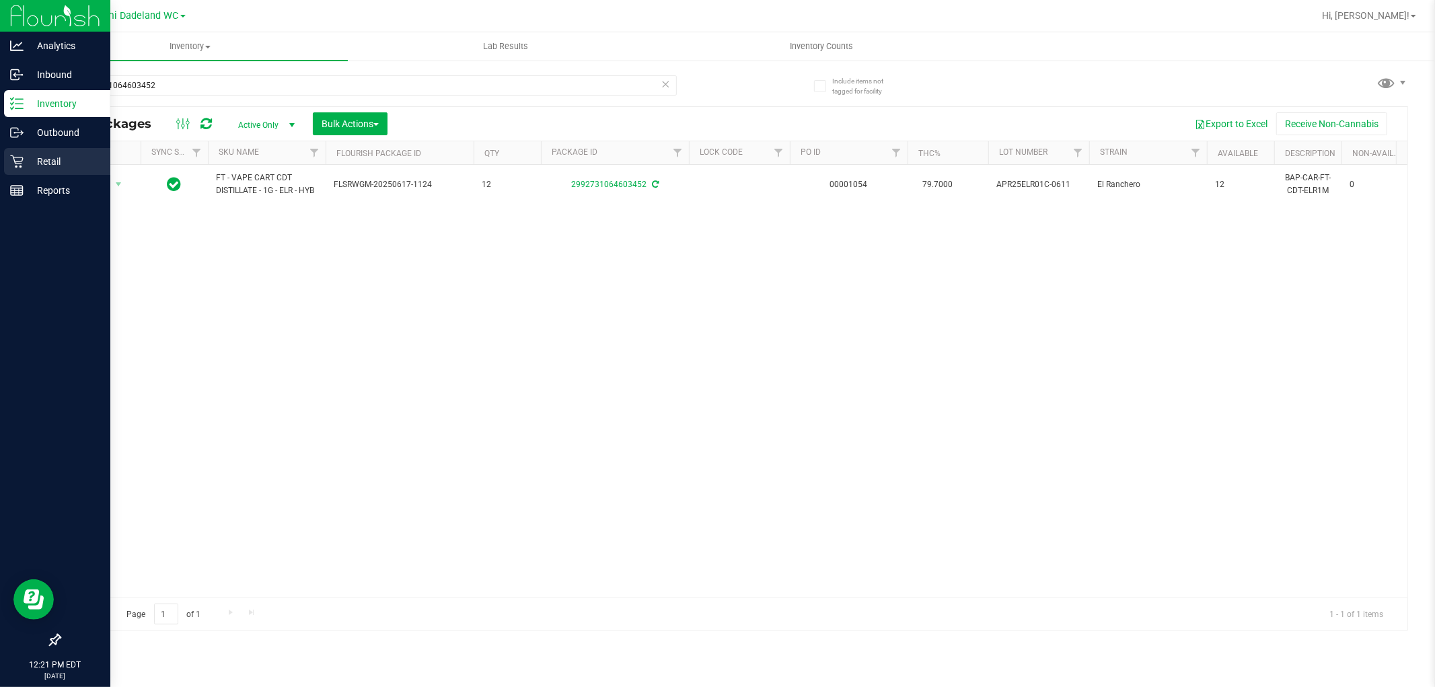
click at [10, 159] on icon at bounding box center [16, 161] width 13 height 13
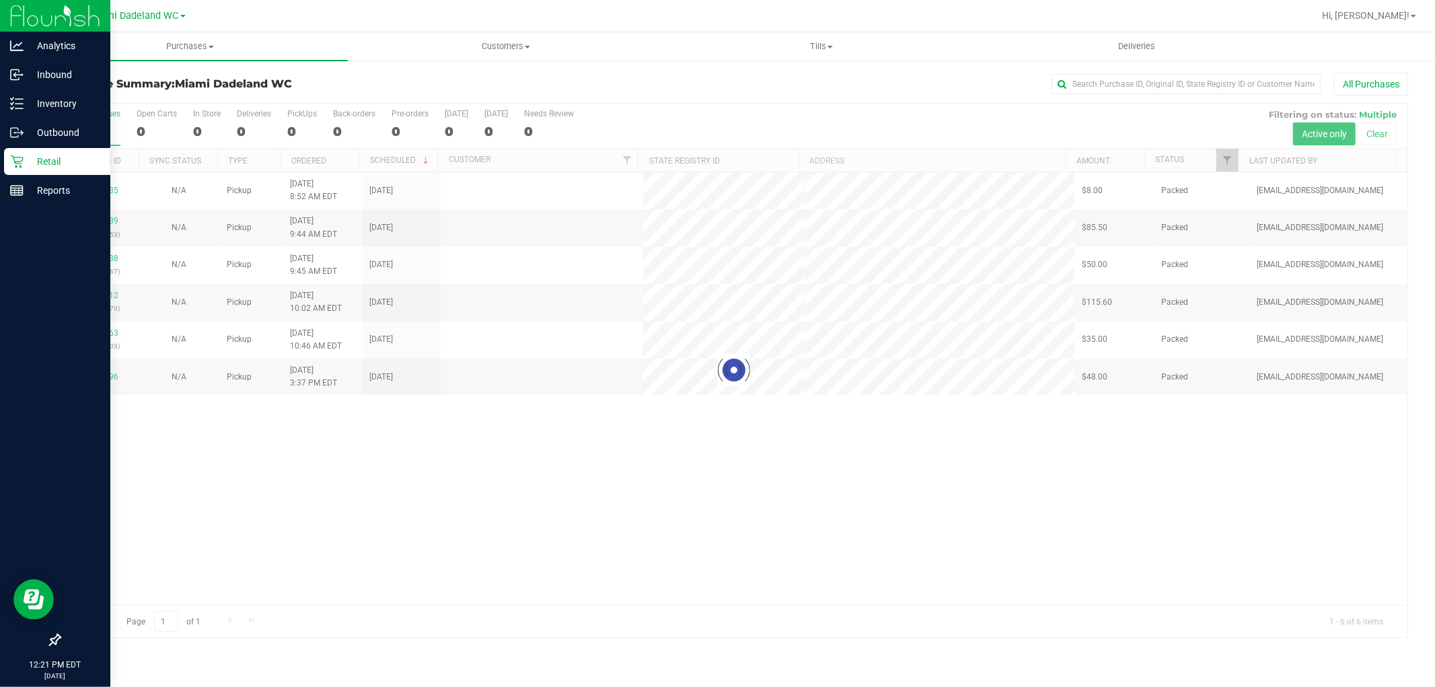
click at [1068, 23] on div at bounding box center [777, 16] width 1073 height 26
click at [75, 108] on p "Inventory" at bounding box center [64, 104] width 81 height 16
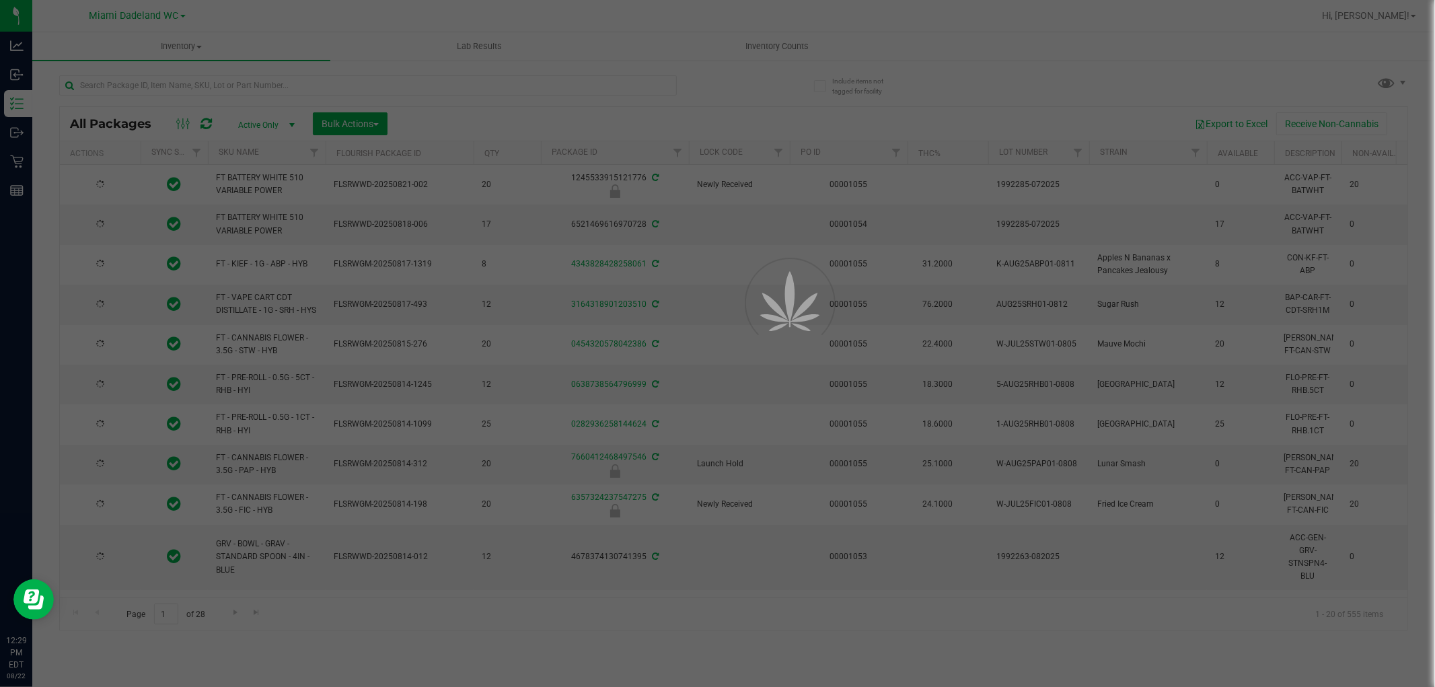
click at [587, 83] on div at bounding box center [717, 343] width 1435 height 687
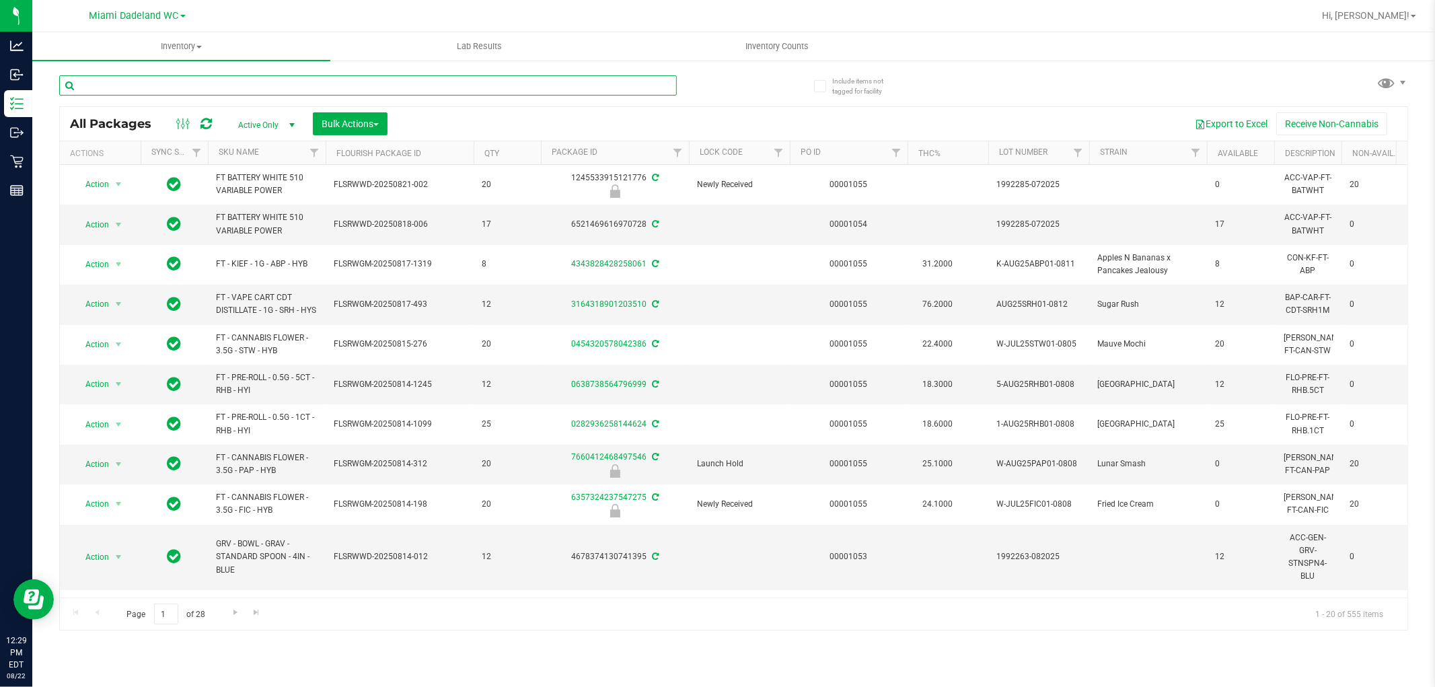
click at [587, 83] on input "text" at bounding box center [368, 85] width 618 height 20
type input "9619297004417721"
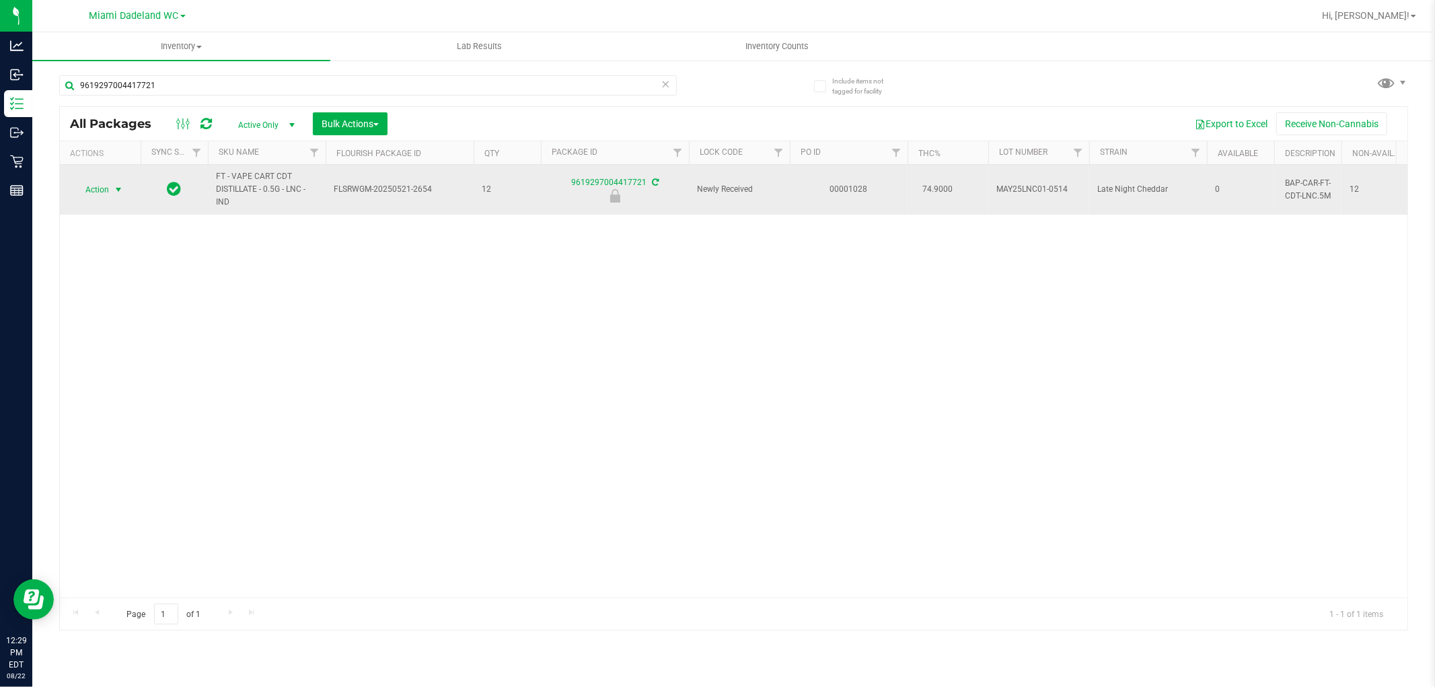
click at [96, 190] on span "Action" at bounding box center [91, 189] width 36 height 19
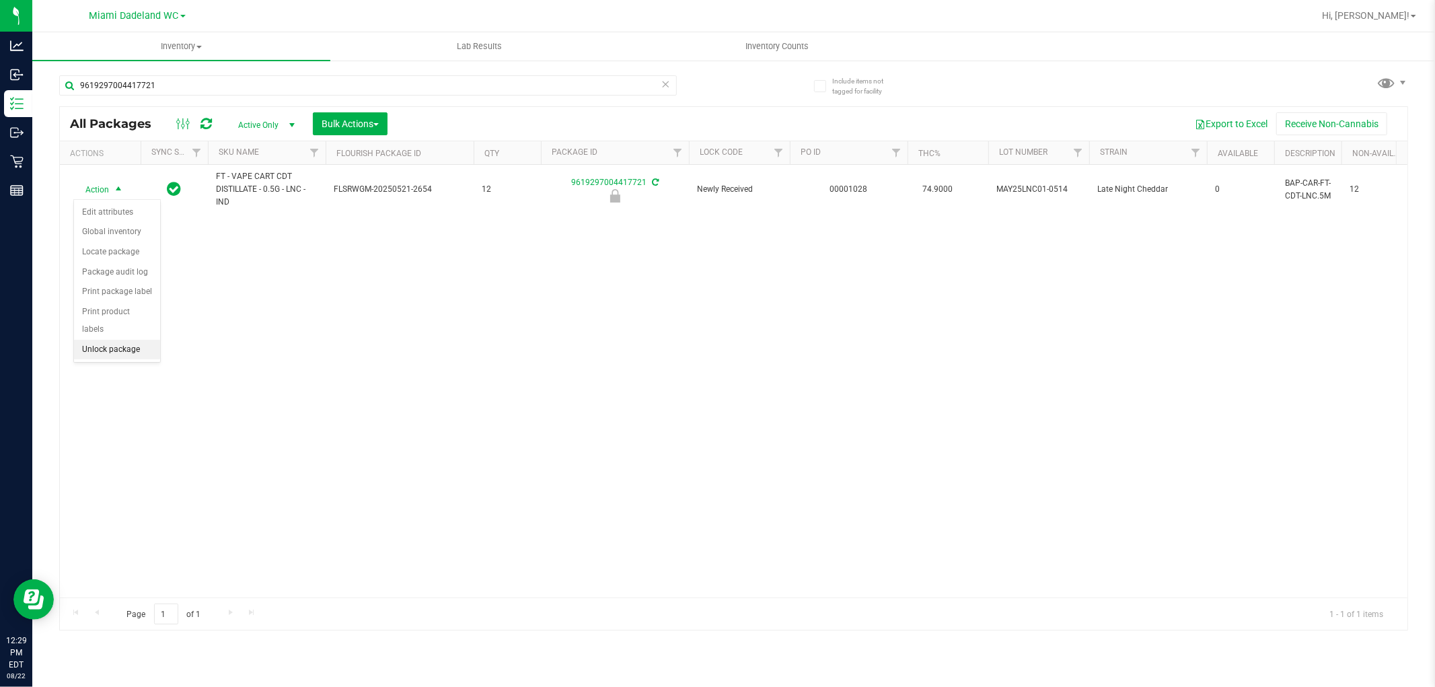
click at [131, 349] on li "Unlock package" at bounding box center [117, 350] width 86 height 20
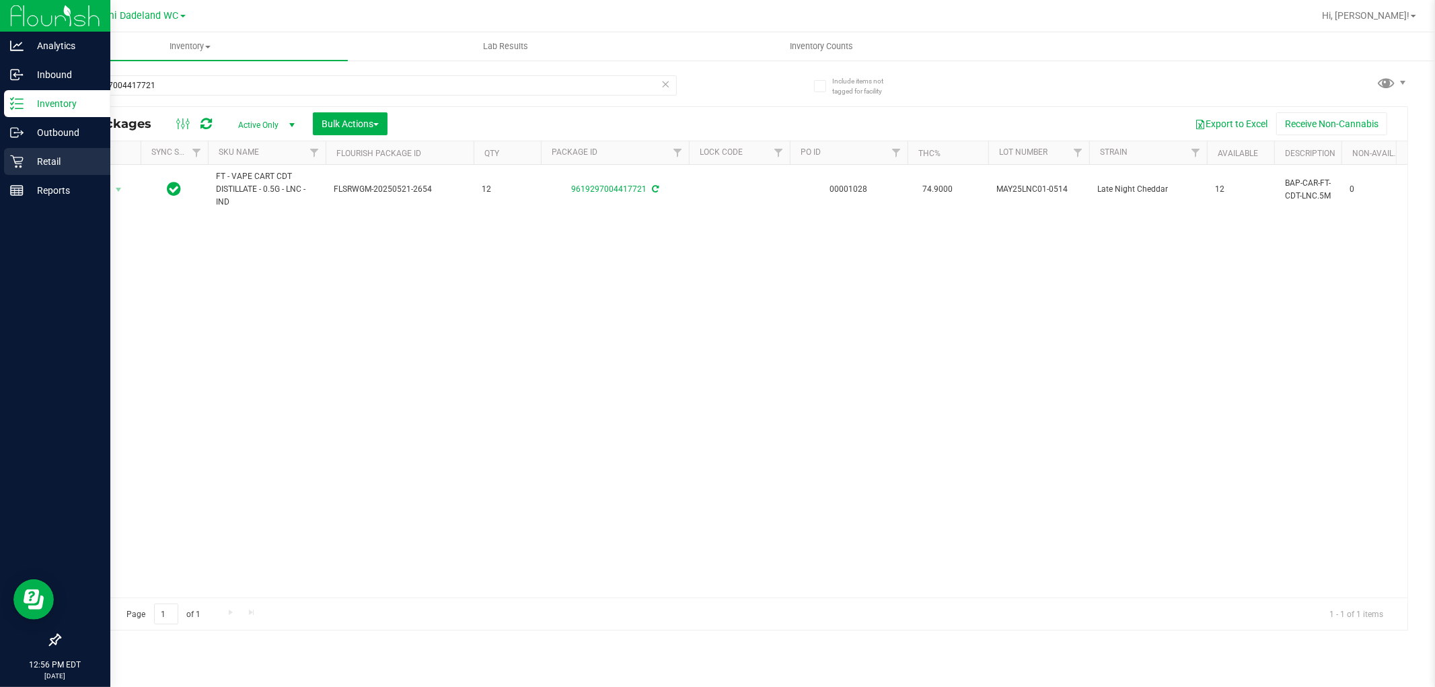
click at [49, 166] on p "Retail" at bounding box center [64, 161] width 81 height 16
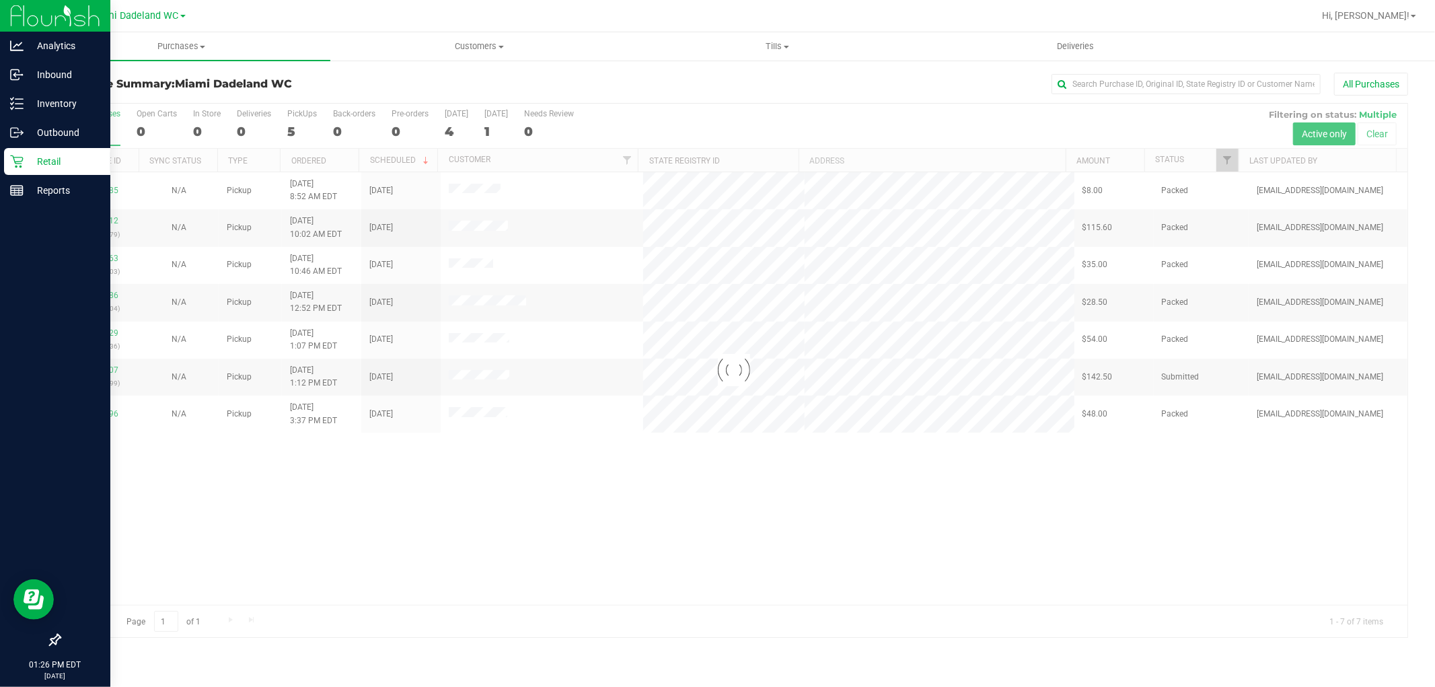
click at [508, 462] on div at bounding box center [734, 371] width 1348 height 534
click at [61, 102] on p "Inventory" at bounding box center [64, 104] width 81 height 16
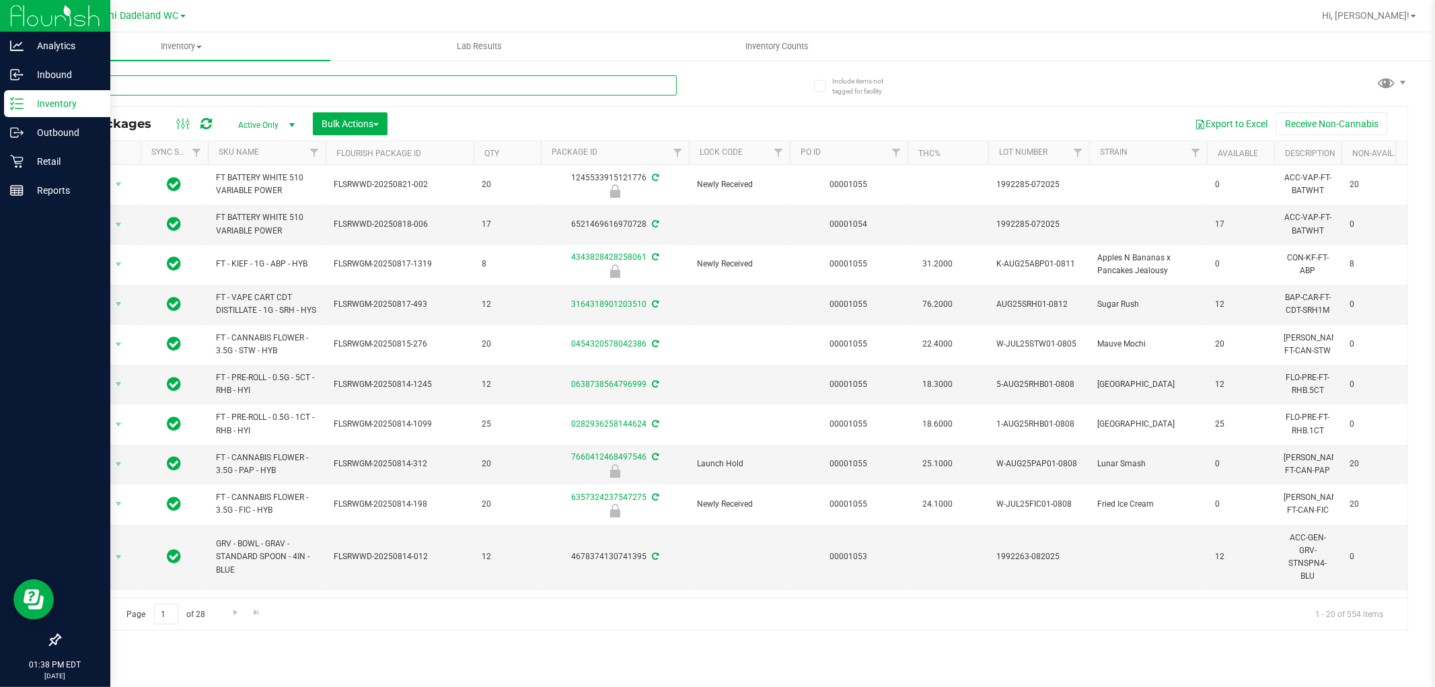
click at [160, 86] on input "text" at bounding box center [368, 85] width 618 height 20
type input "dsc"
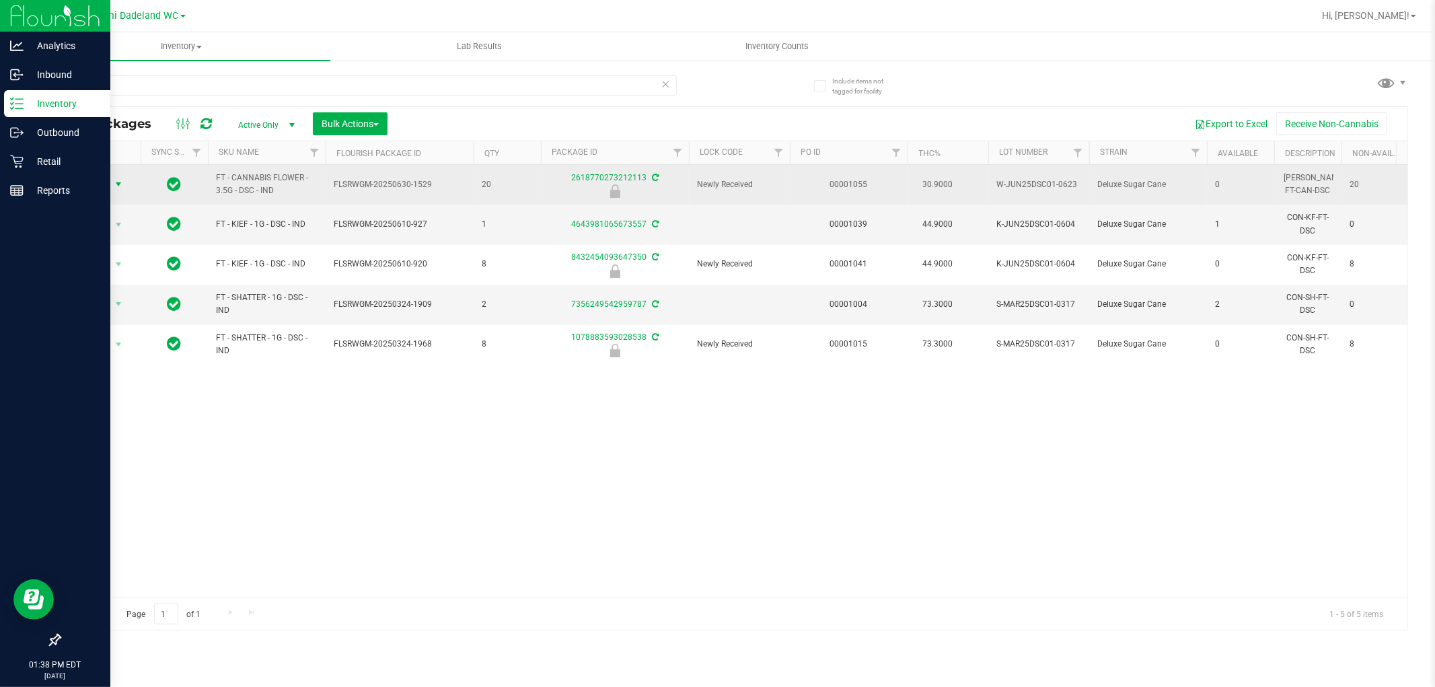
click at [109, 177] on span "Action" at bounding box center [100, 184] width 54 height 19
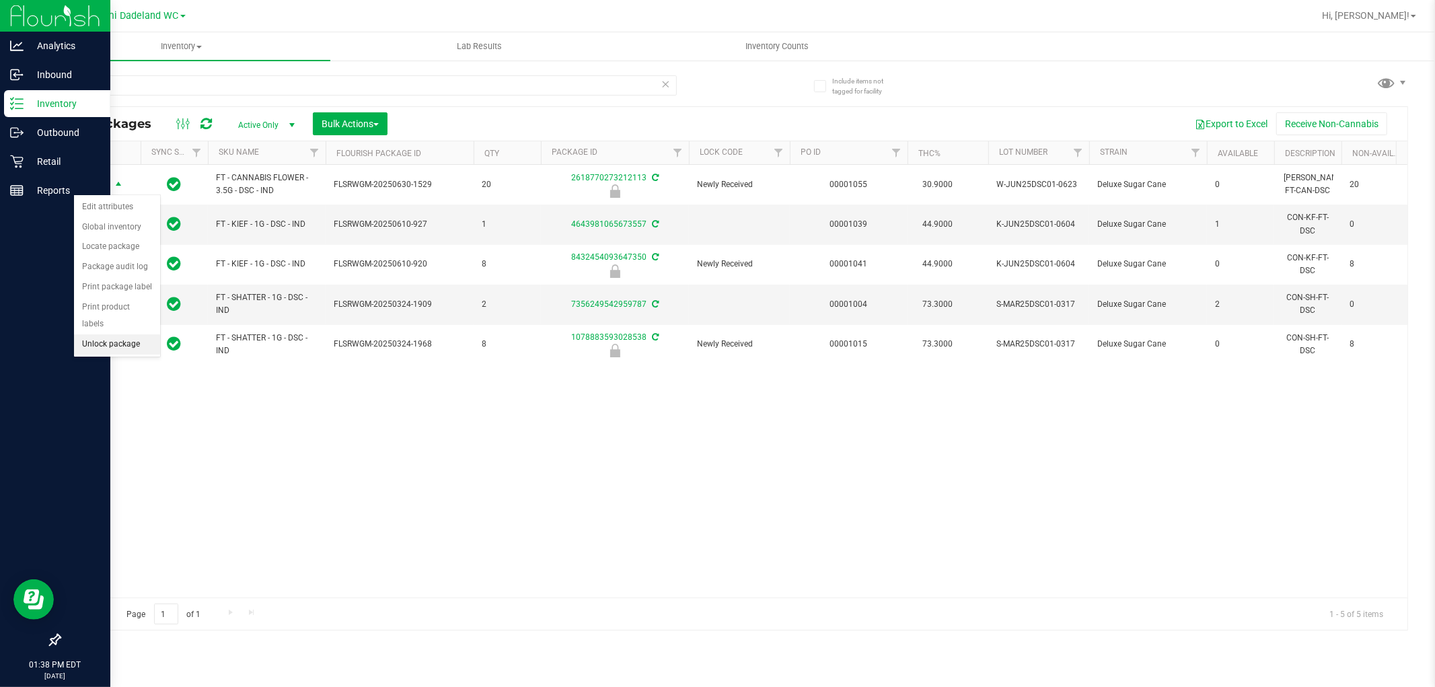
click at [113, 347] on li "Unlock package" at bounding box center [117, 344] width 86 height 20
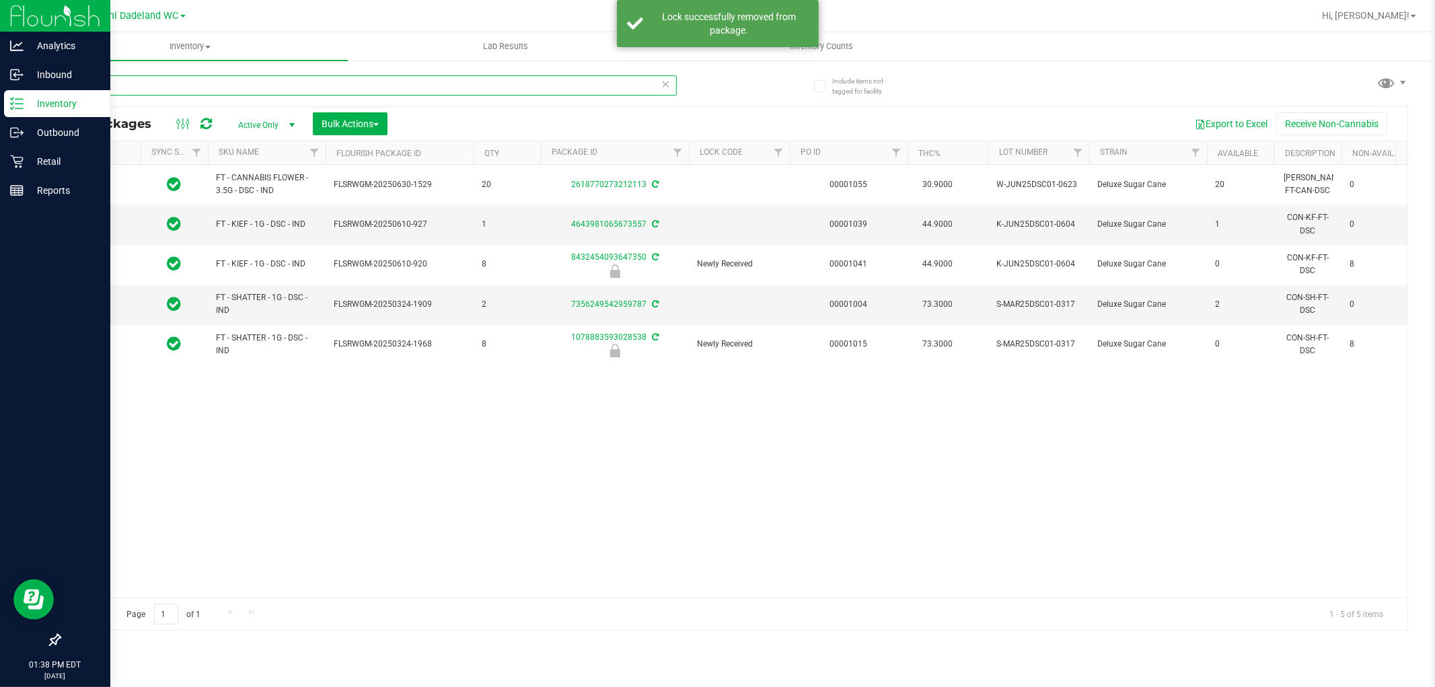
click at [482, 88] on input "dsc" at bounding box center [368, 85] width 618 height 20
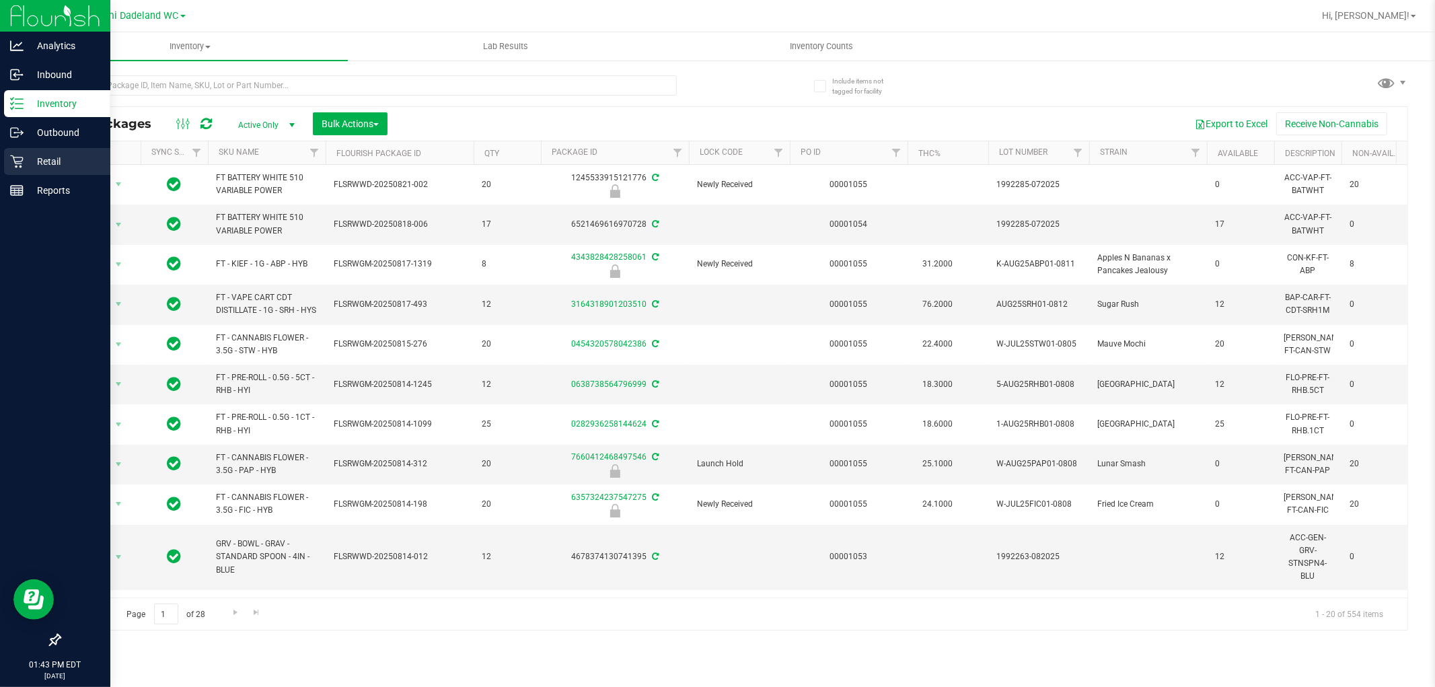
click at [24, 166] on p "Retail" at bounding box center [64, 161] width 81 height 16
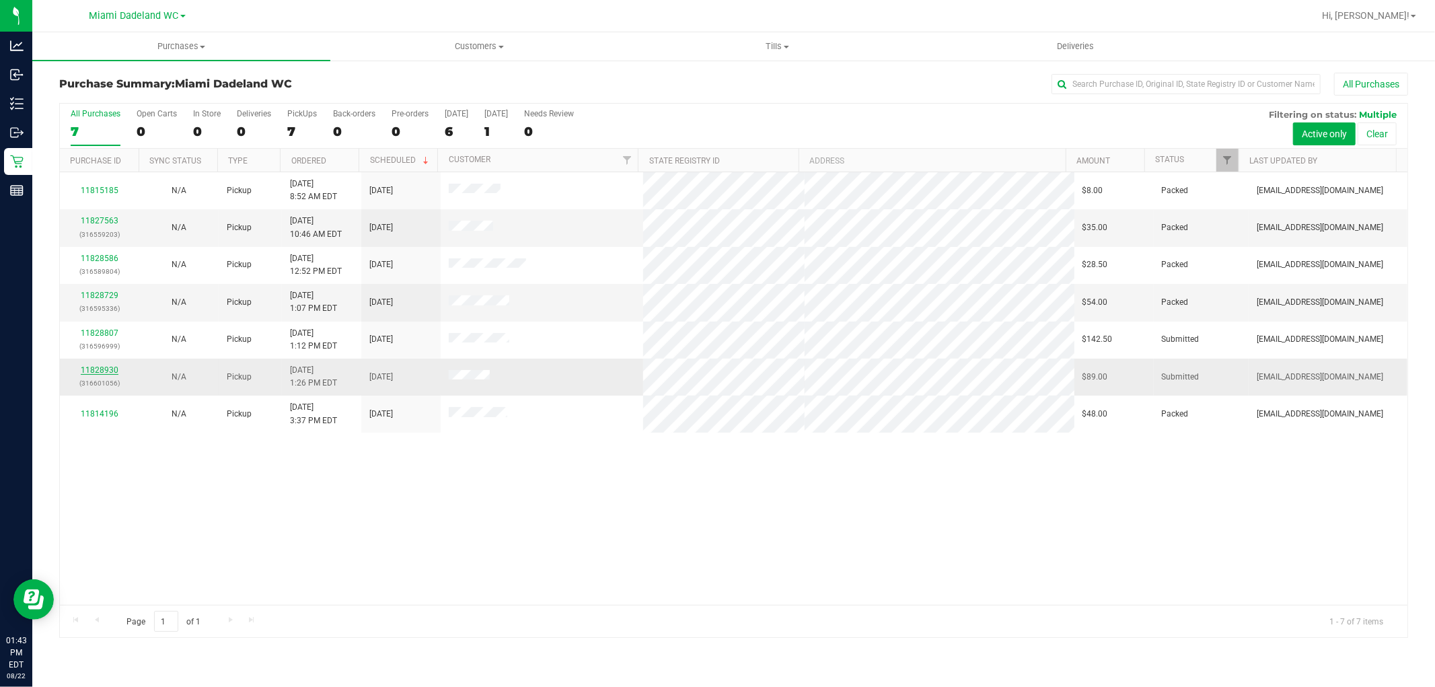
click at [84, 371] on link "11828930" at bounding box center [100, 369] width 38 height 9
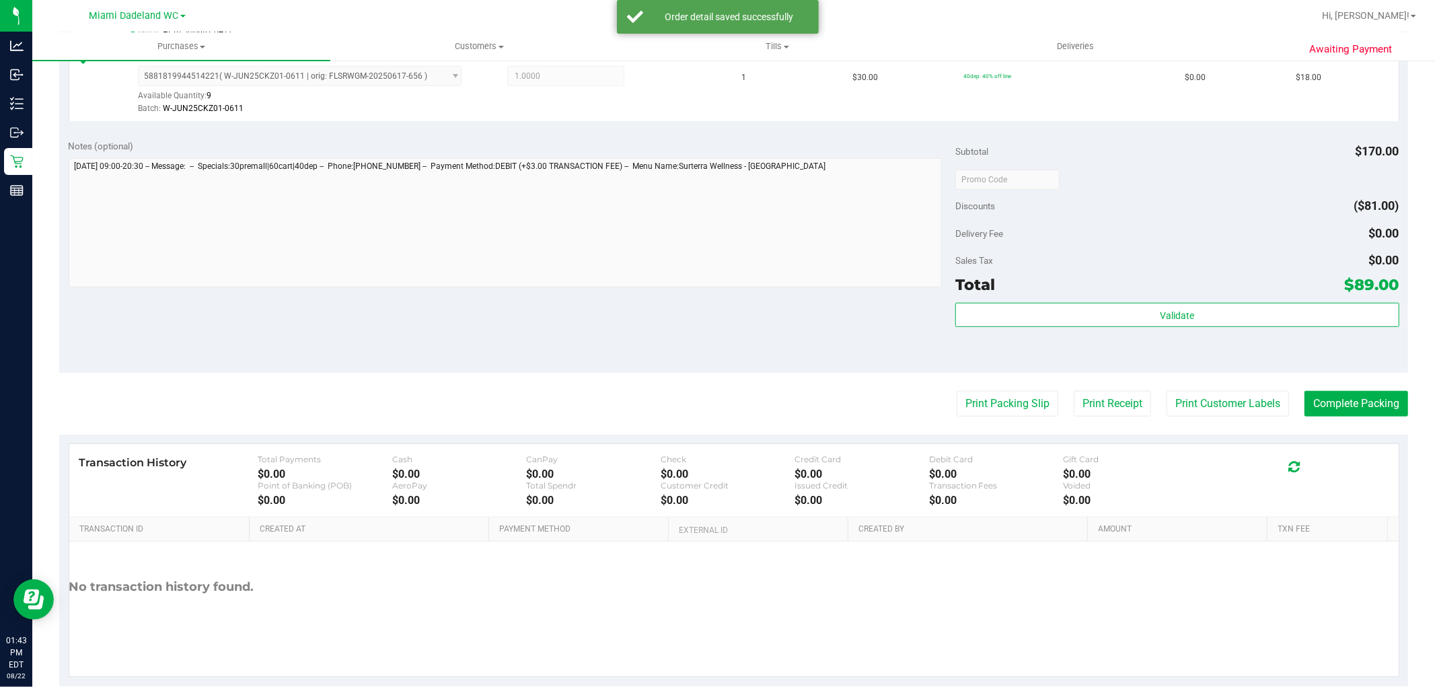
scroll to position [583, 0]
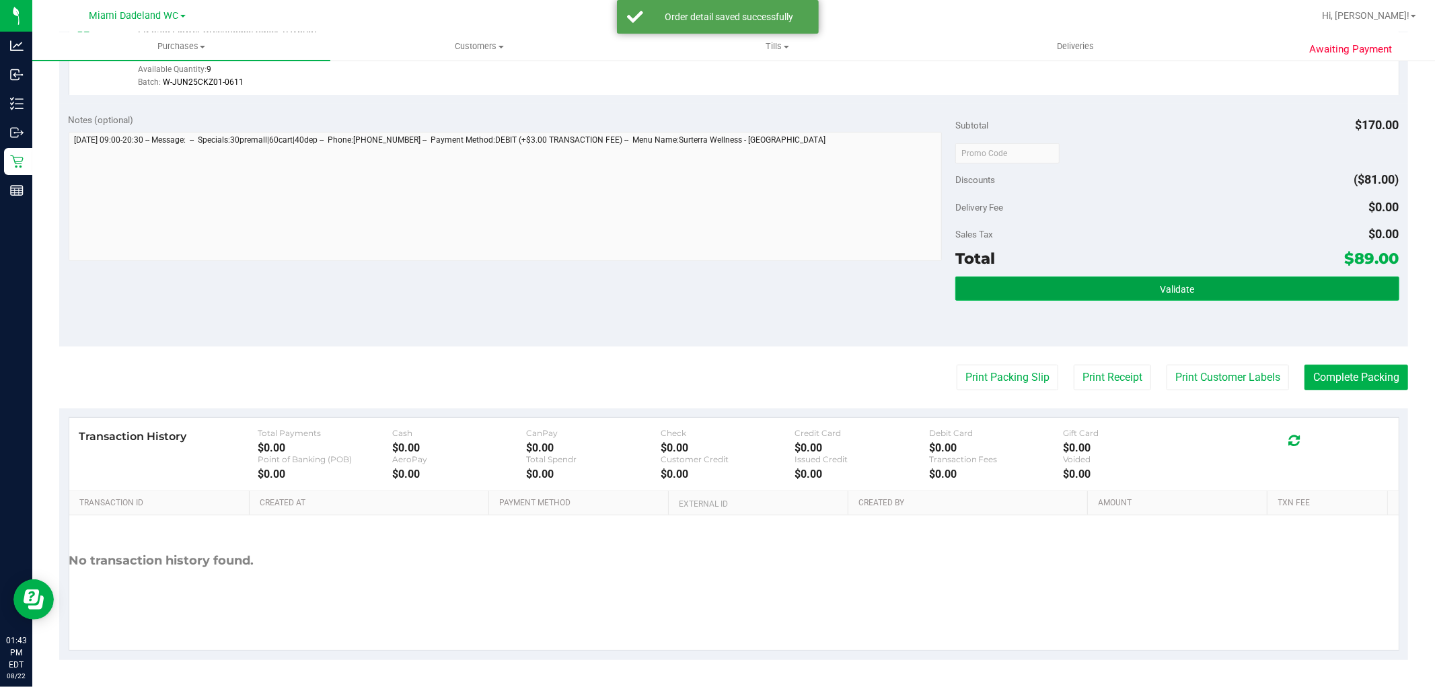
click at [1206, 293] on button "Validate" at bounding box center [1176, 289] width 443 height 24
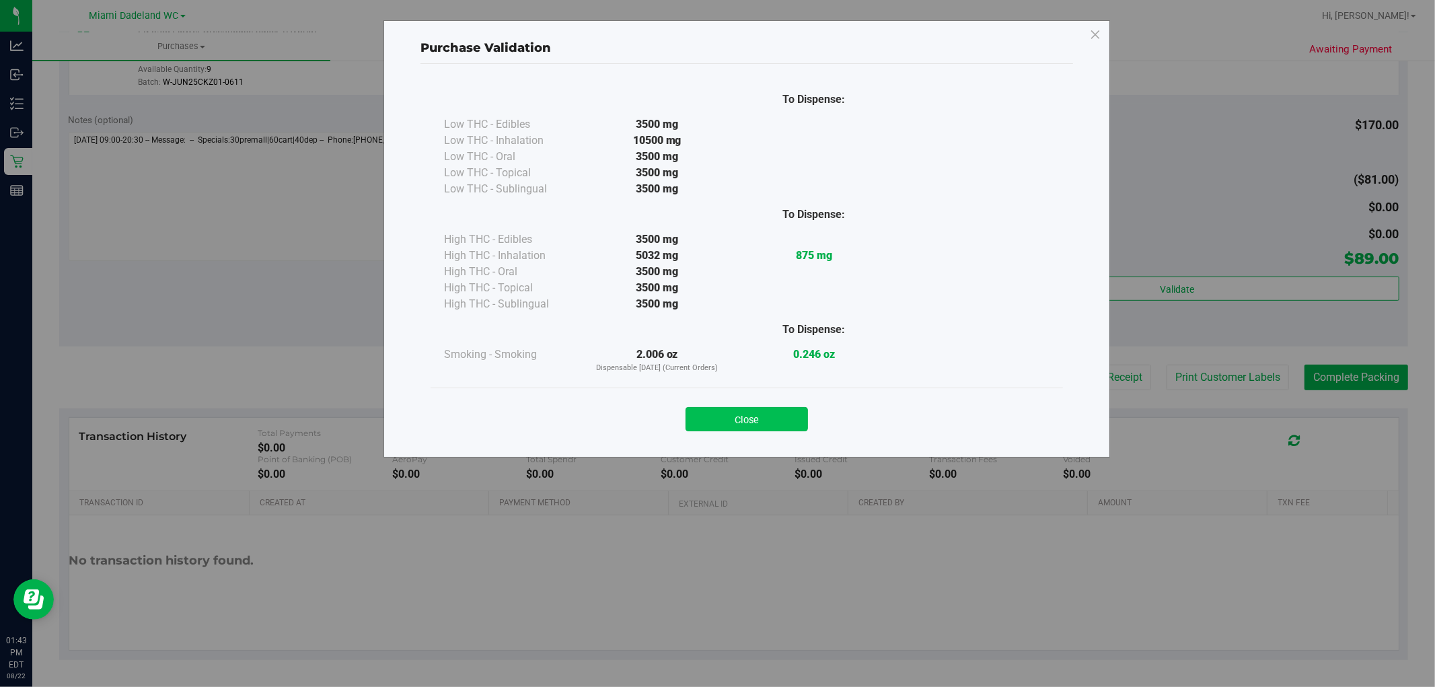
click at [748, 407] on button "Close" at bounding box center [747, 419] width 122 height 24
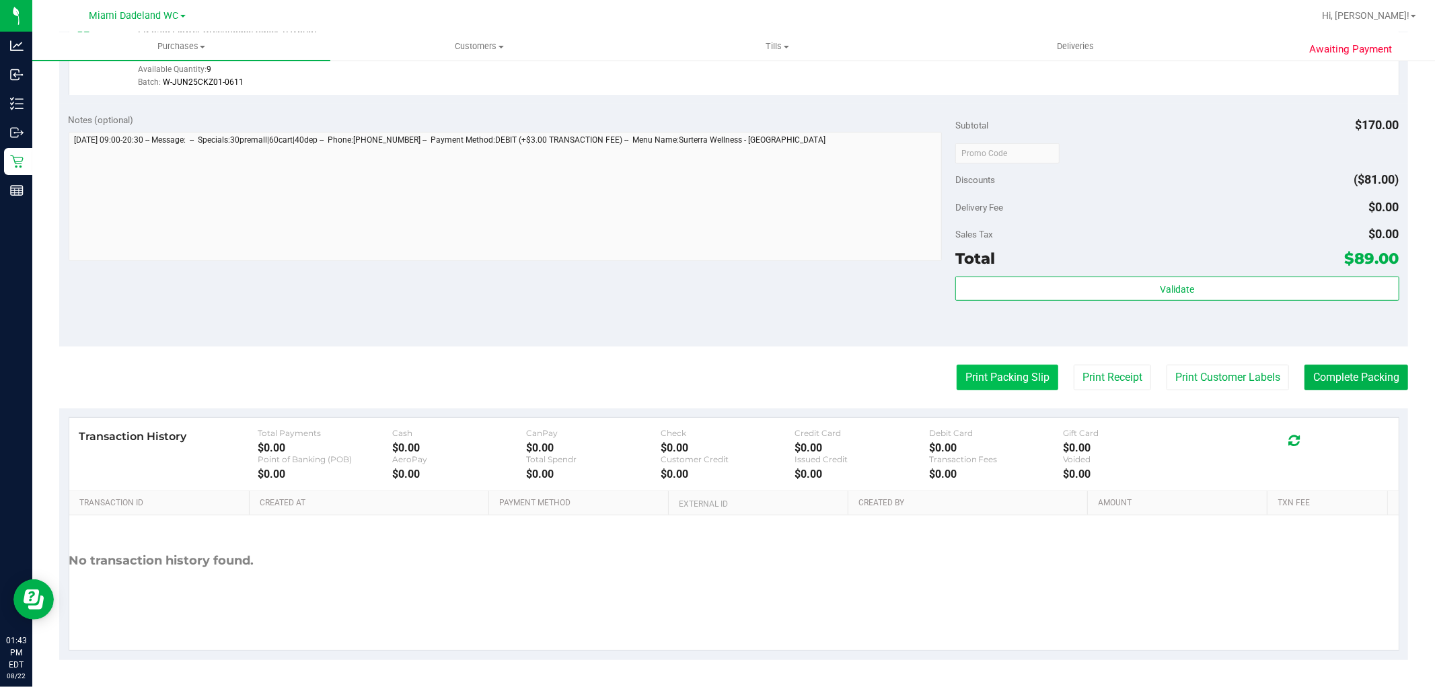
click at [987, 386] on button "Print Packing Slip" at bounding box center [1008, 378] width 102 height 26
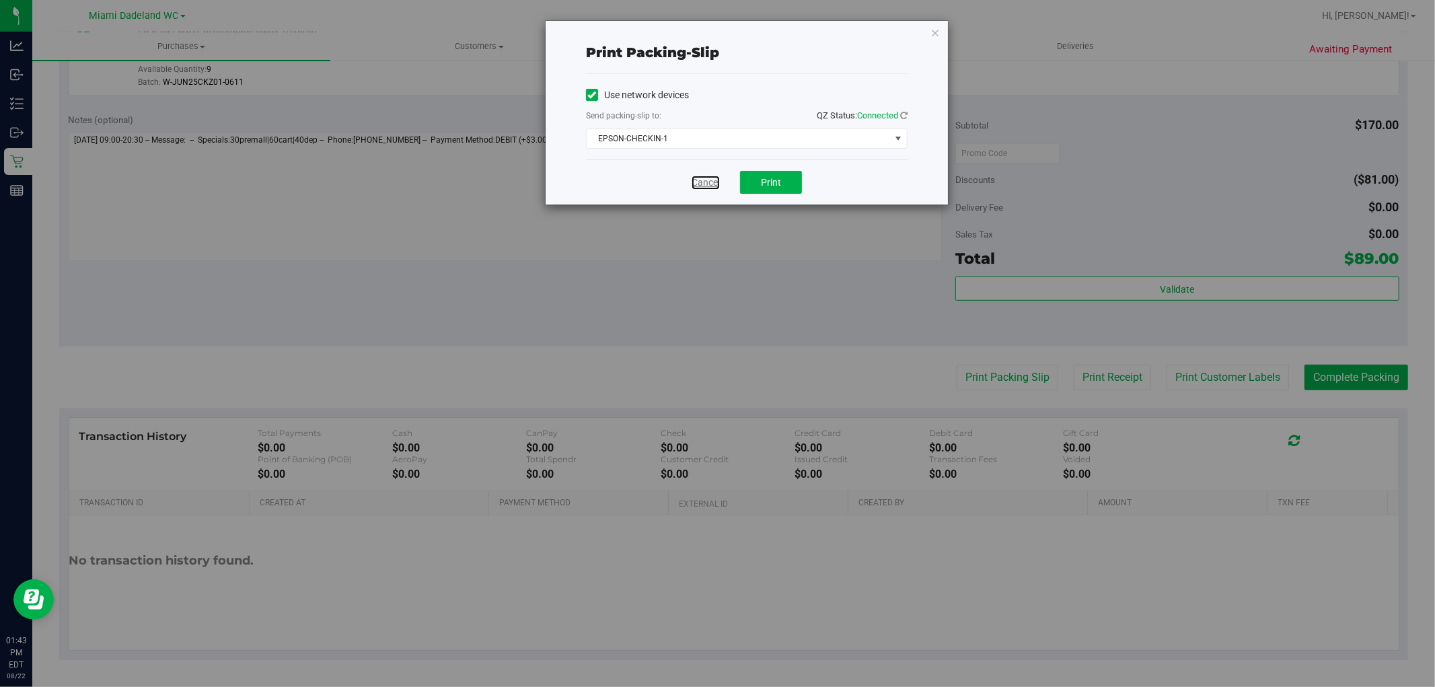
click at [694, 187] on link "Cancel" at bounding box center [706, 183] width 28 height 14
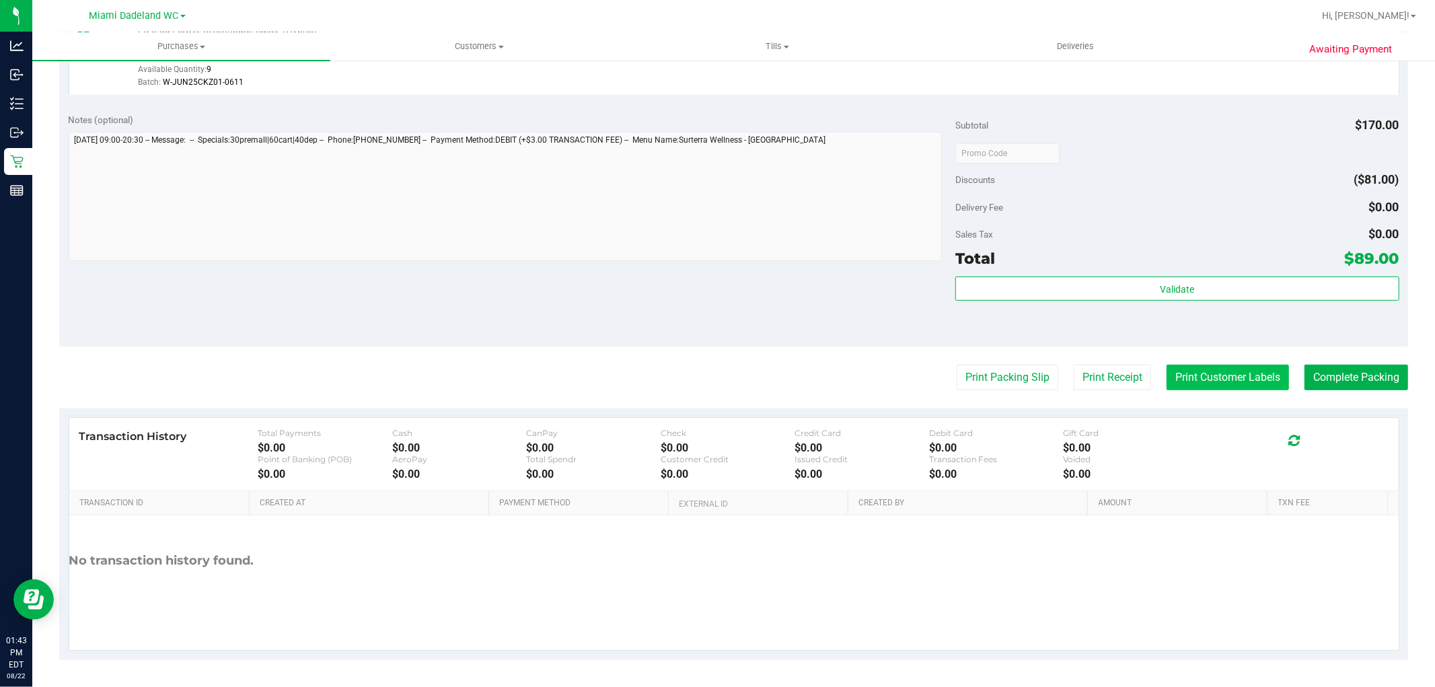
click at [1233, 365] on button "Print Customer Labels" at bounding box center [1228, 378] width 122 height 26
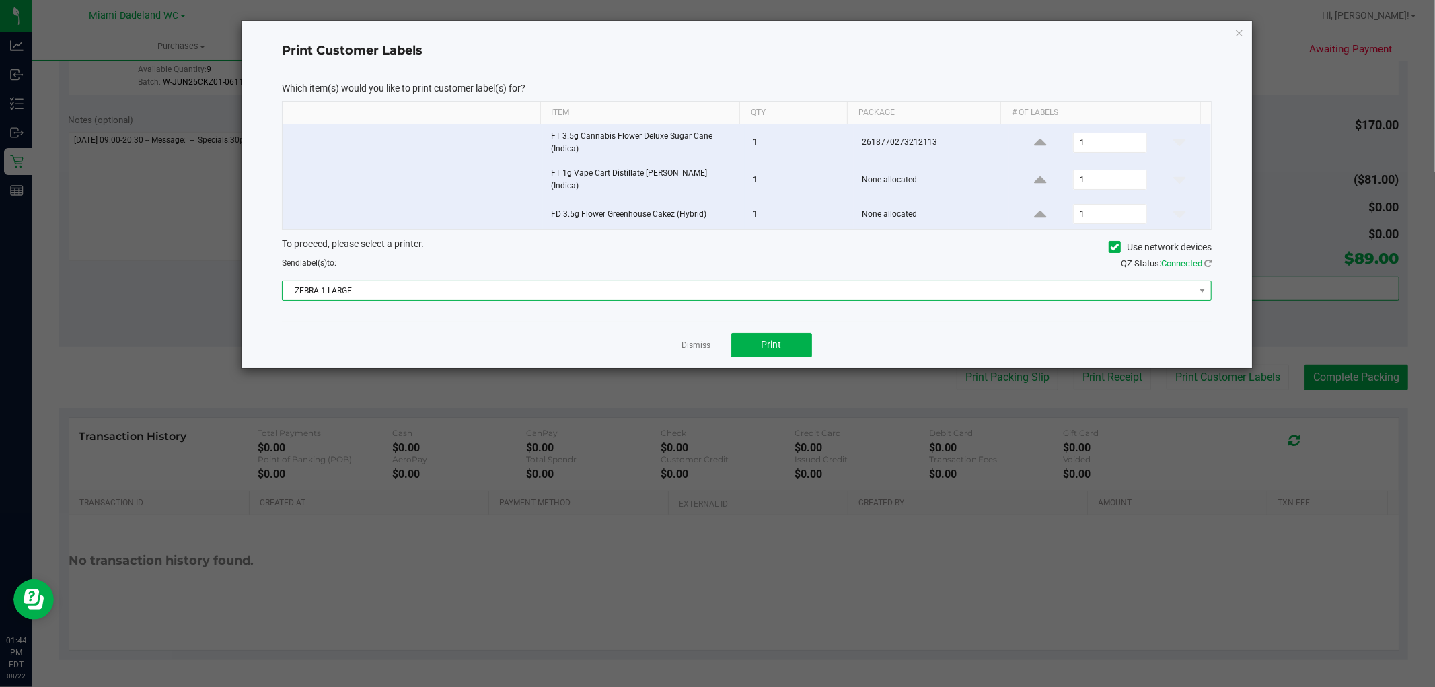
click at [762, 281] on span "ZEBRA-1-LARGE" at bounding box center [739, 290] width 912 height 19
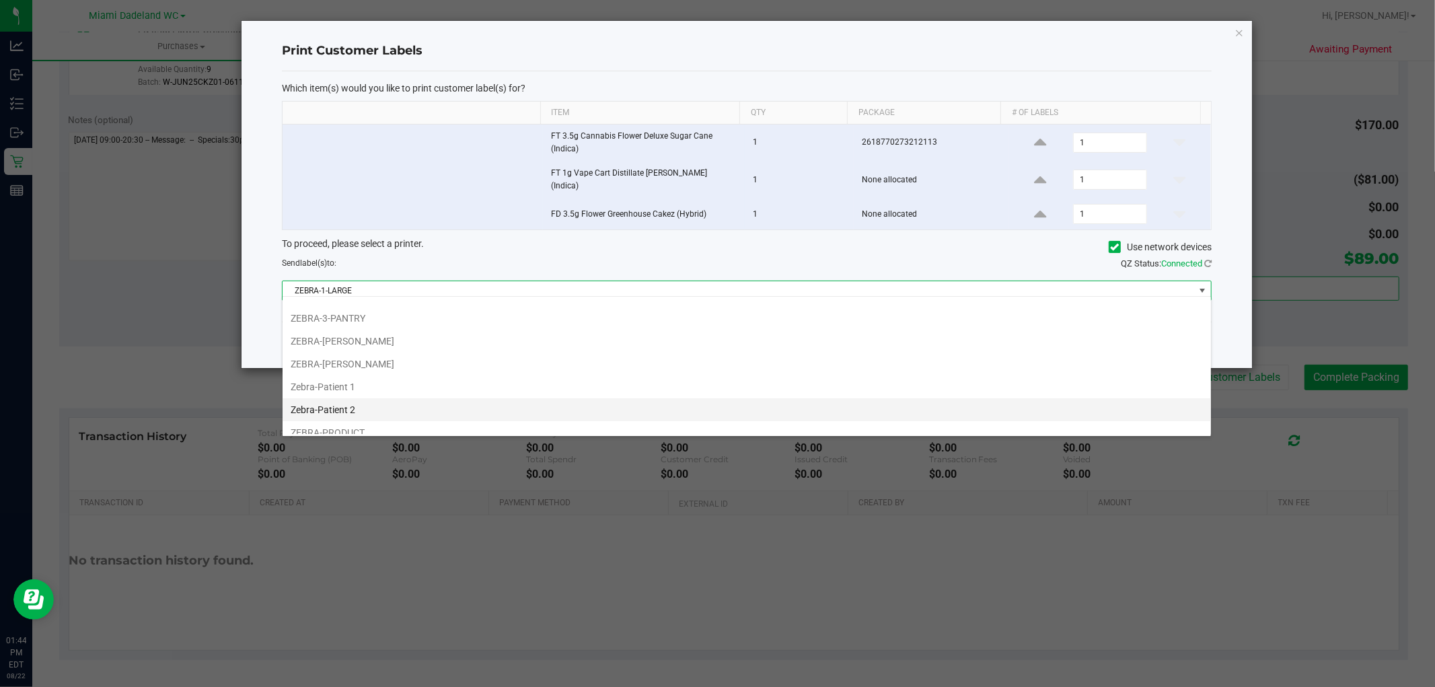
scroll to position [49, 0]
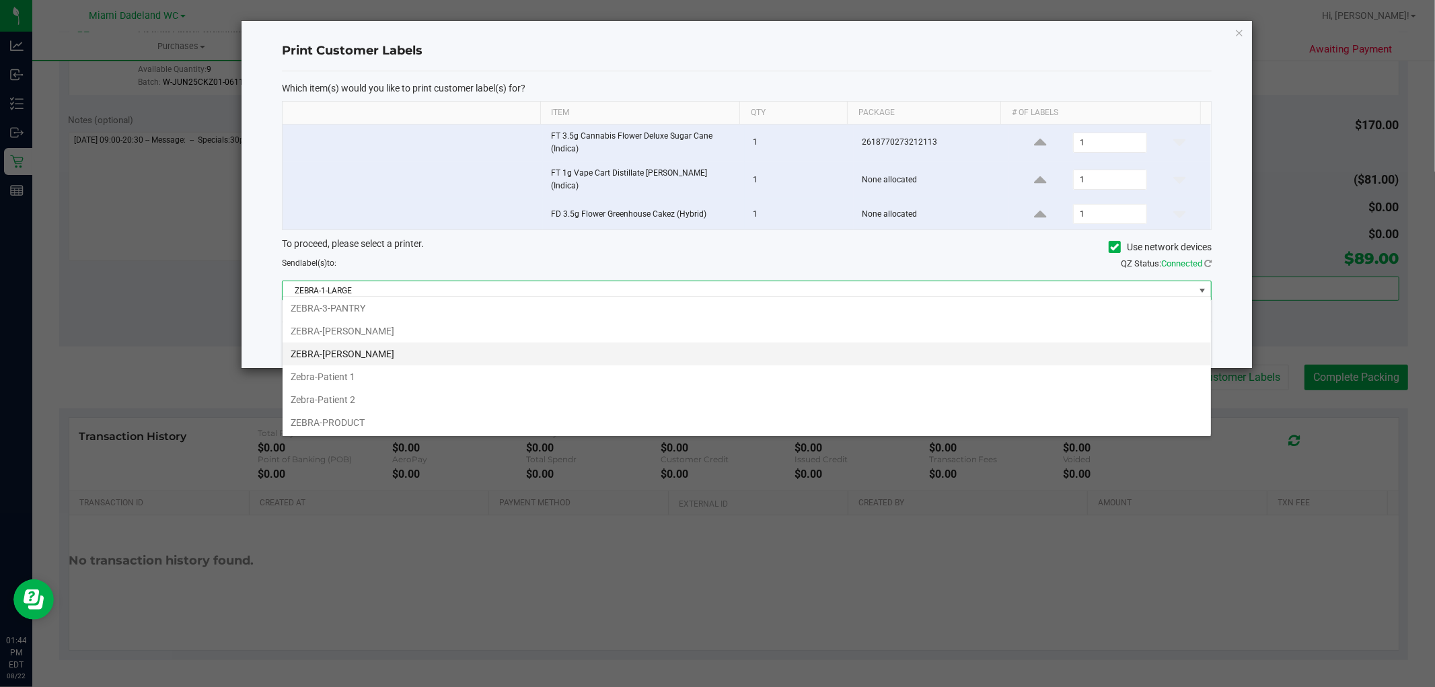
click at [635, 354] on li "ZEBRA-[PERSON_NAME]" at bounding box center [747, 353] width 929 height 23
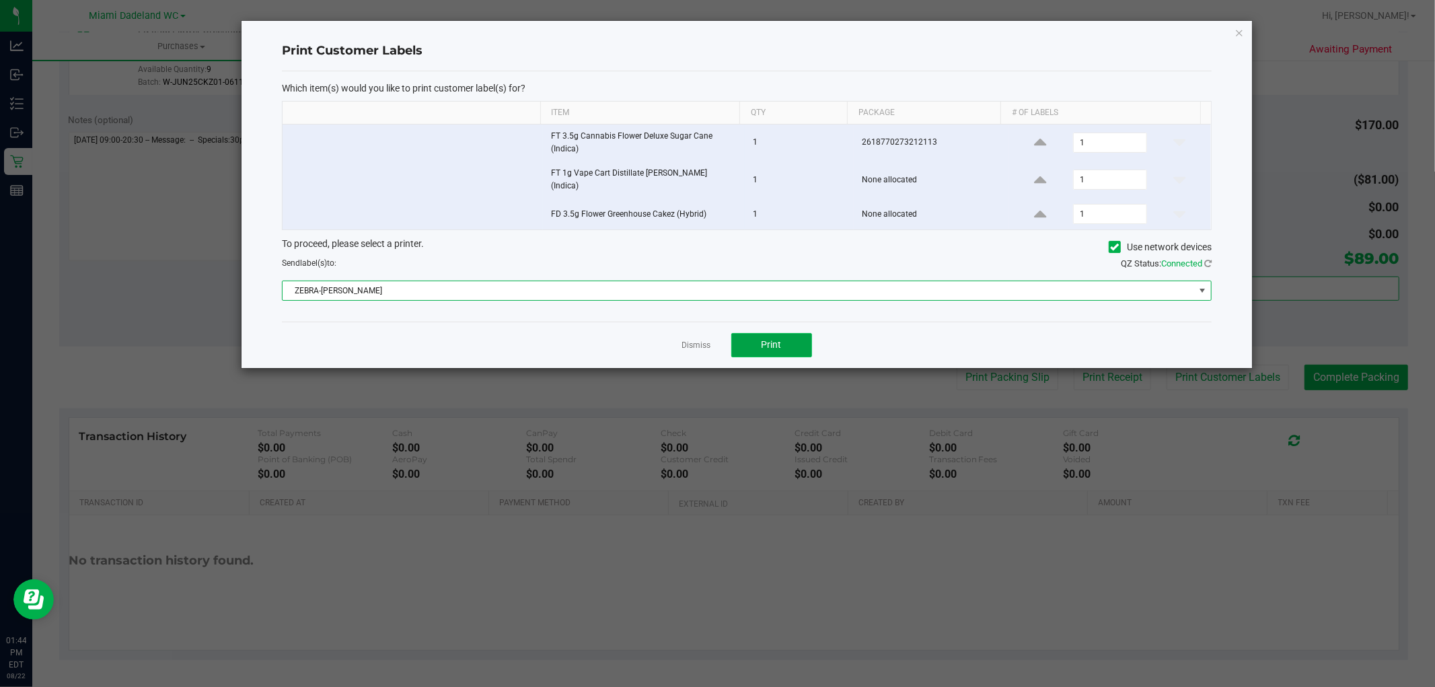
click at [791, 335] on button "Print" at bounding box center [771, 345] width 81 height 24
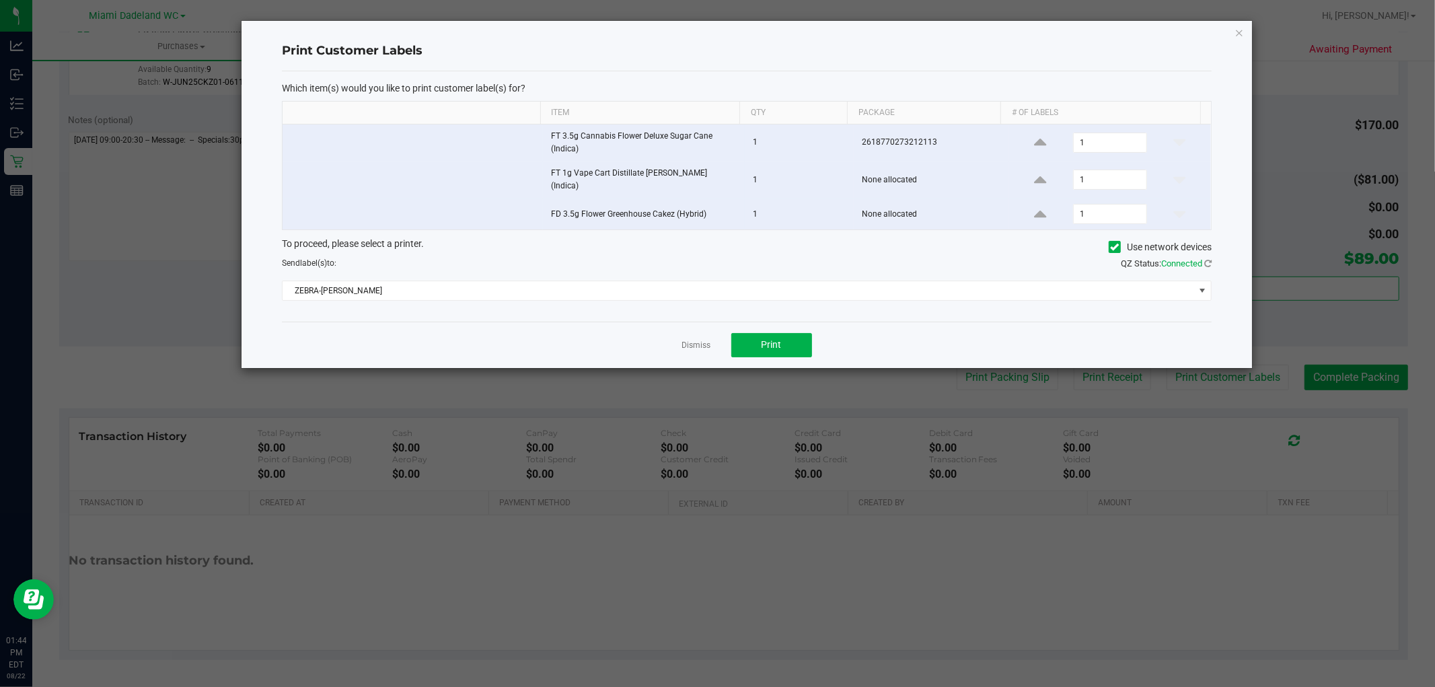
click at [678, 333] on div "Dismiss Print" at bounding box center [747, 345] width 930 height 46
click at [682, 339] on div "Dismiss Print" at bounding box center [747, 345] width 930 height 46
click at [682, 340] on link "Dismiss" at bounding box center [696, 345] width 29 height 11
click at [682, 339] on div "Notes (optional) Subtotal $170.00 Discounts ($81.00) Delivery Fee $0.00 Sales T…" at bounding box center [733, 225] width 1349 height 242
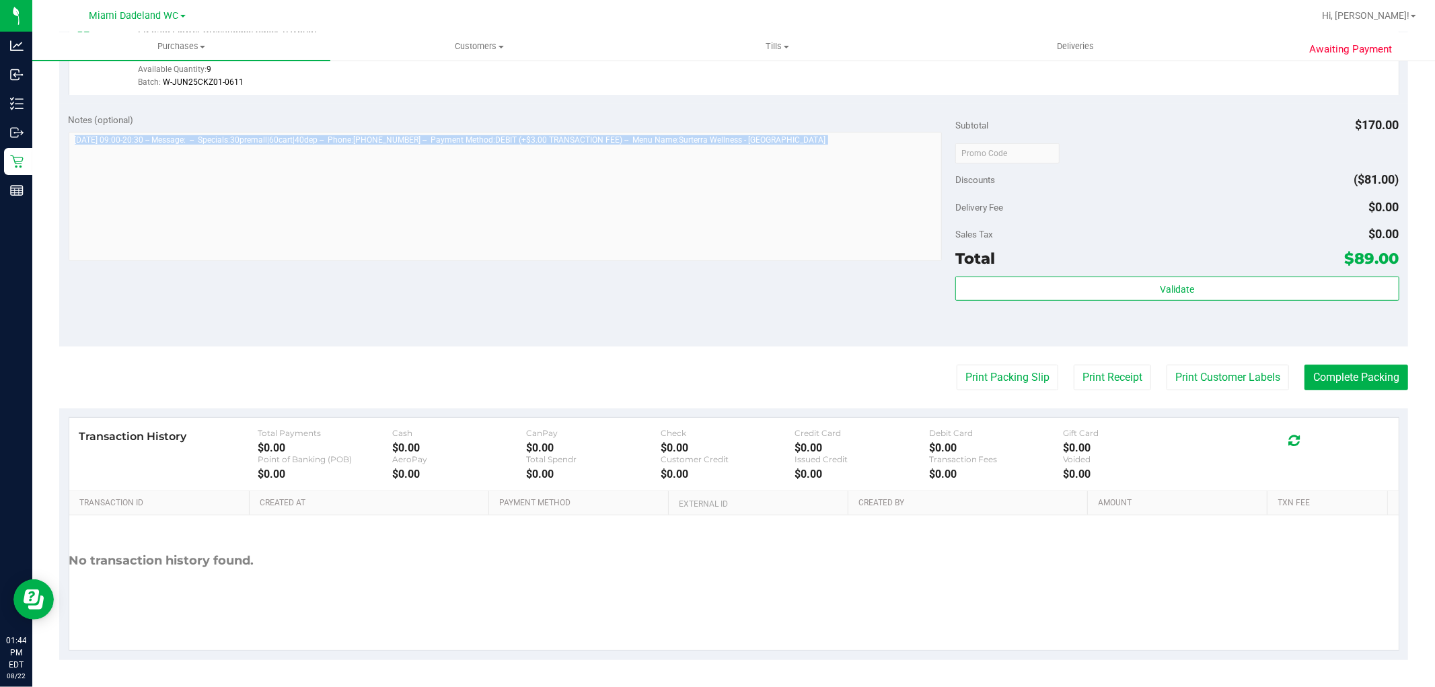
click at [682, 339] on div "Notes (optional) Subtotal $170.00 Discounts ($81.00) Delivery Fee $0.00 Sales T…" at bounding box center [733, 225] width 1349 height 242
click at [1373, 379] on button "Complete Packing" at bounding box center [1357, 378] width 104 height 26
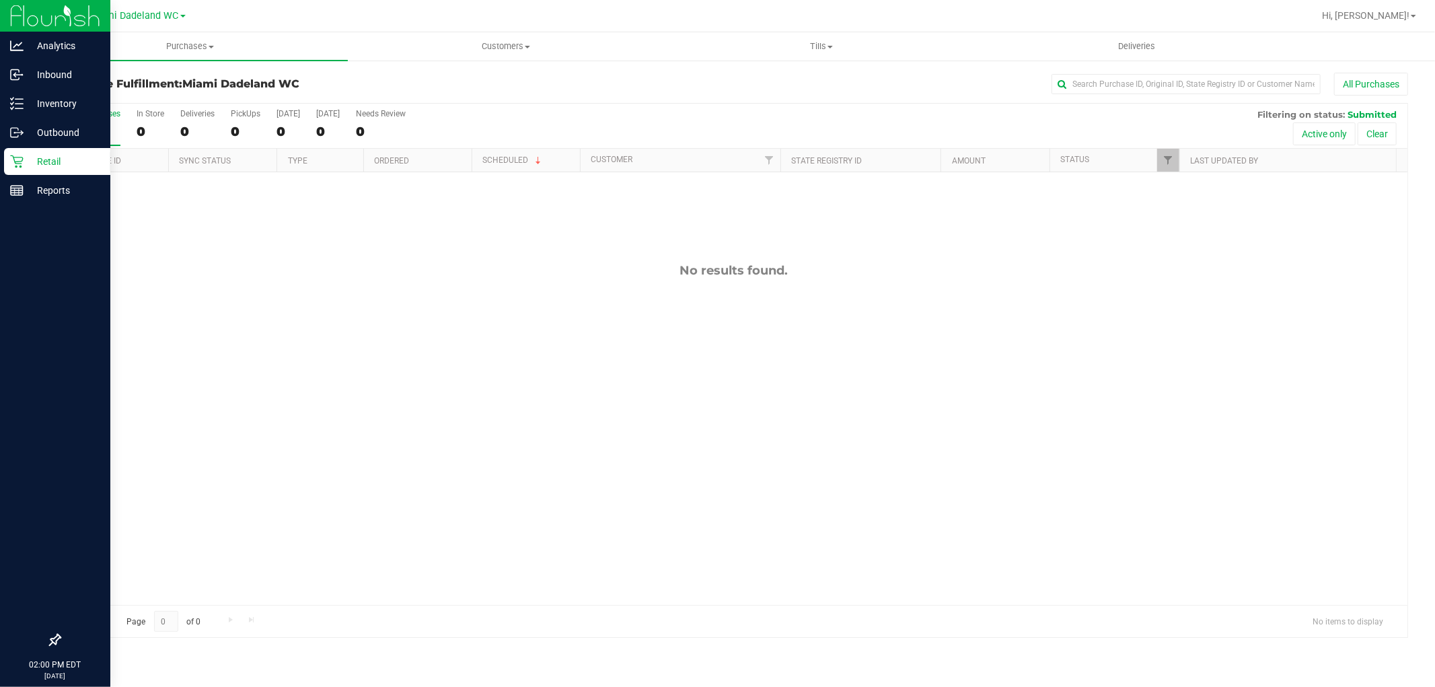
click at [0, 172] on link "Retail" at bounding box center [55, 162] width 110 height 29
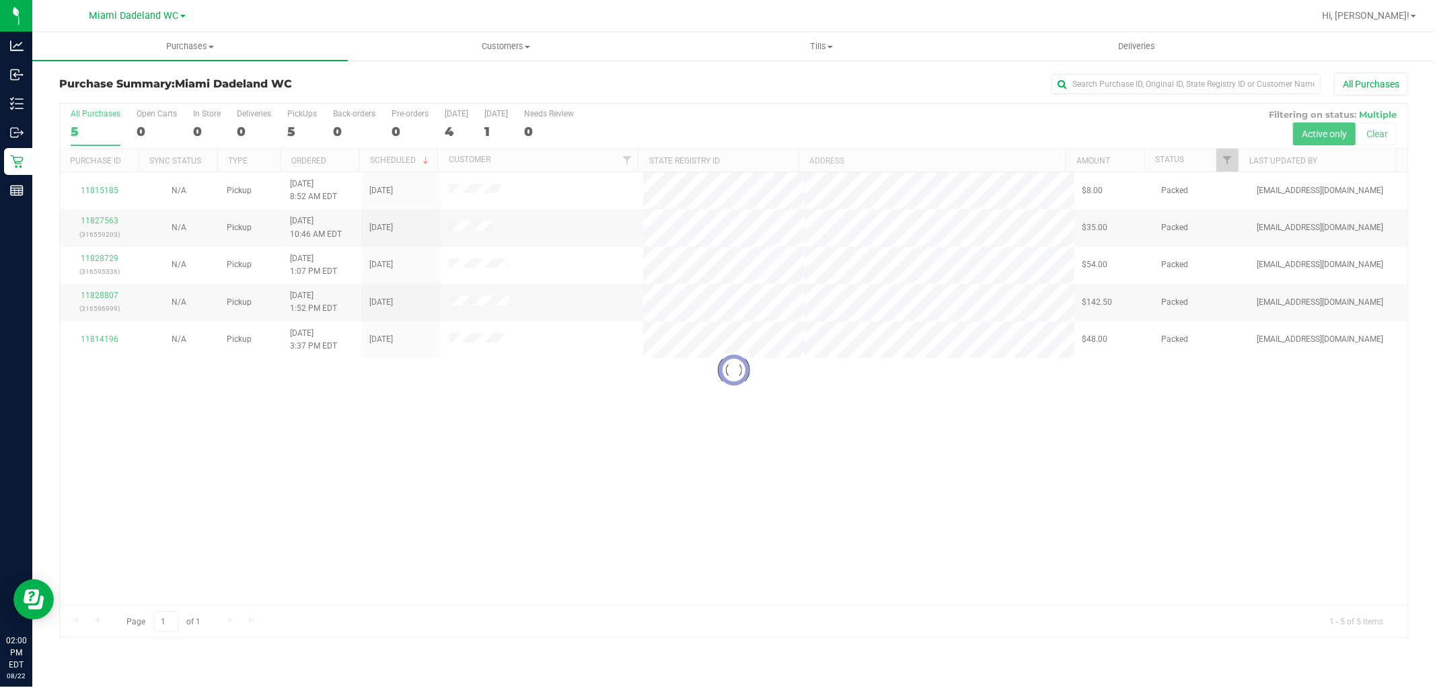
click at [572, 95] on div "All Purchases" at bounding box center [959, 84] width 900 height 23
click at [818, 96] on div "Purchase Summary: Miami Dadeland WC All Purchases" at bounding box center [733, 88] width 1349 height 30
click at [486, 418] on div "11815185 N/A Pickup [DATE] 8:52 AM EDT 8/23/2025 $8.00 Packed [EMAIL_ADDRESS][D…" at bounding box center [734, 388] width 1348 height 433
click at [1005, 476] on div "11815185 N/A Pickup 8/20/2025 8:52 AM EDT 8/23/2025 $8.00 Packed abourraine@liv…" at bounding box center [734, 388] width 1348 height 433
